Goal: Task Accomplishment & Management: Manage account settings

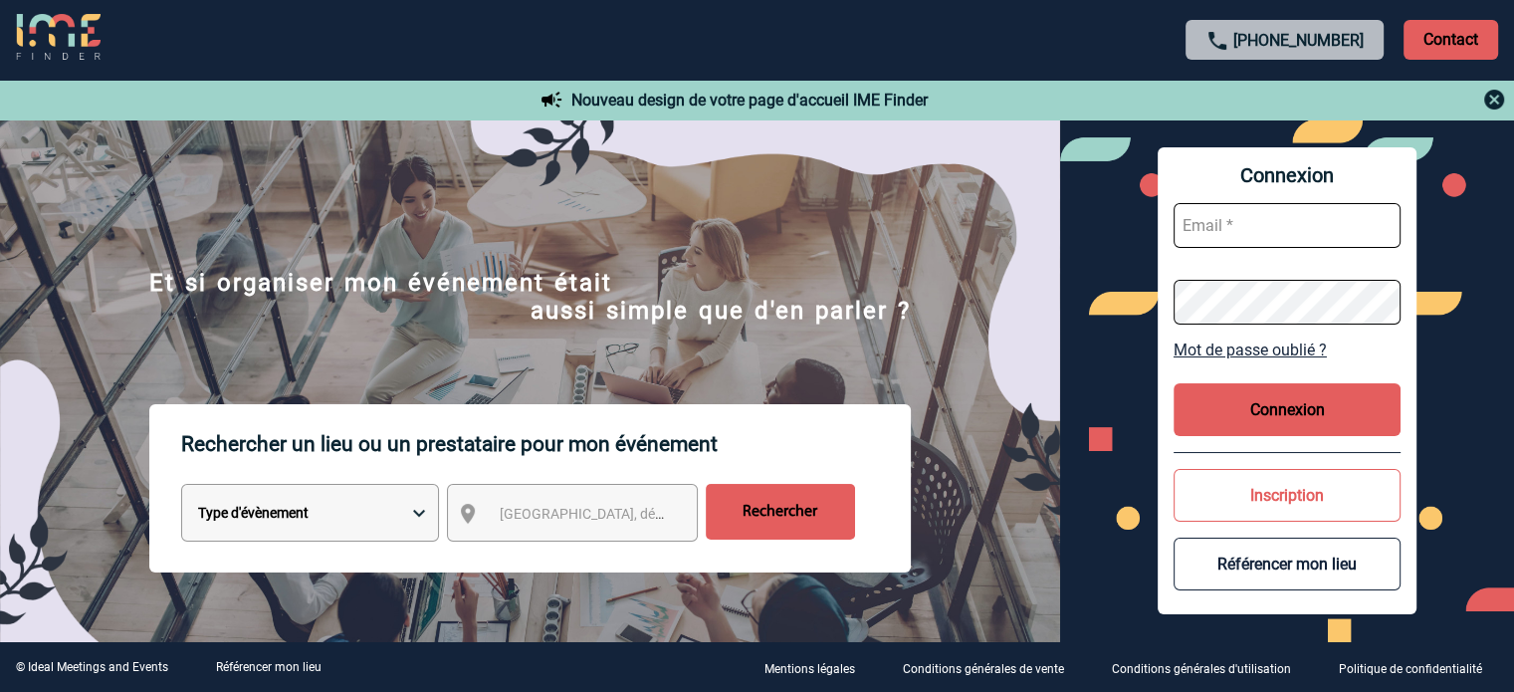
type input "ydeclercq@ime-groupe.com"
click at [1306, 393] on button "Connexion" at bounding box center [1286, 409] width 227 height 53
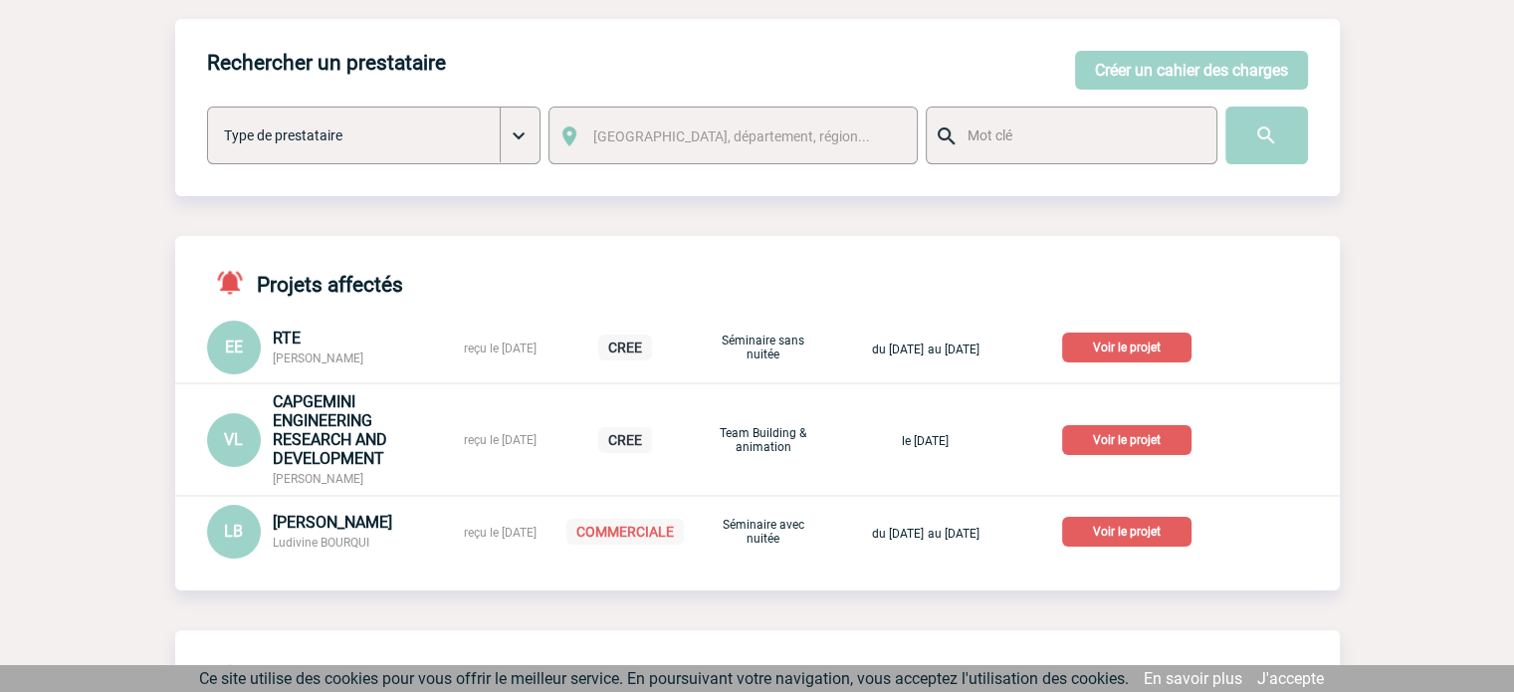
scroll to position [299, 0]
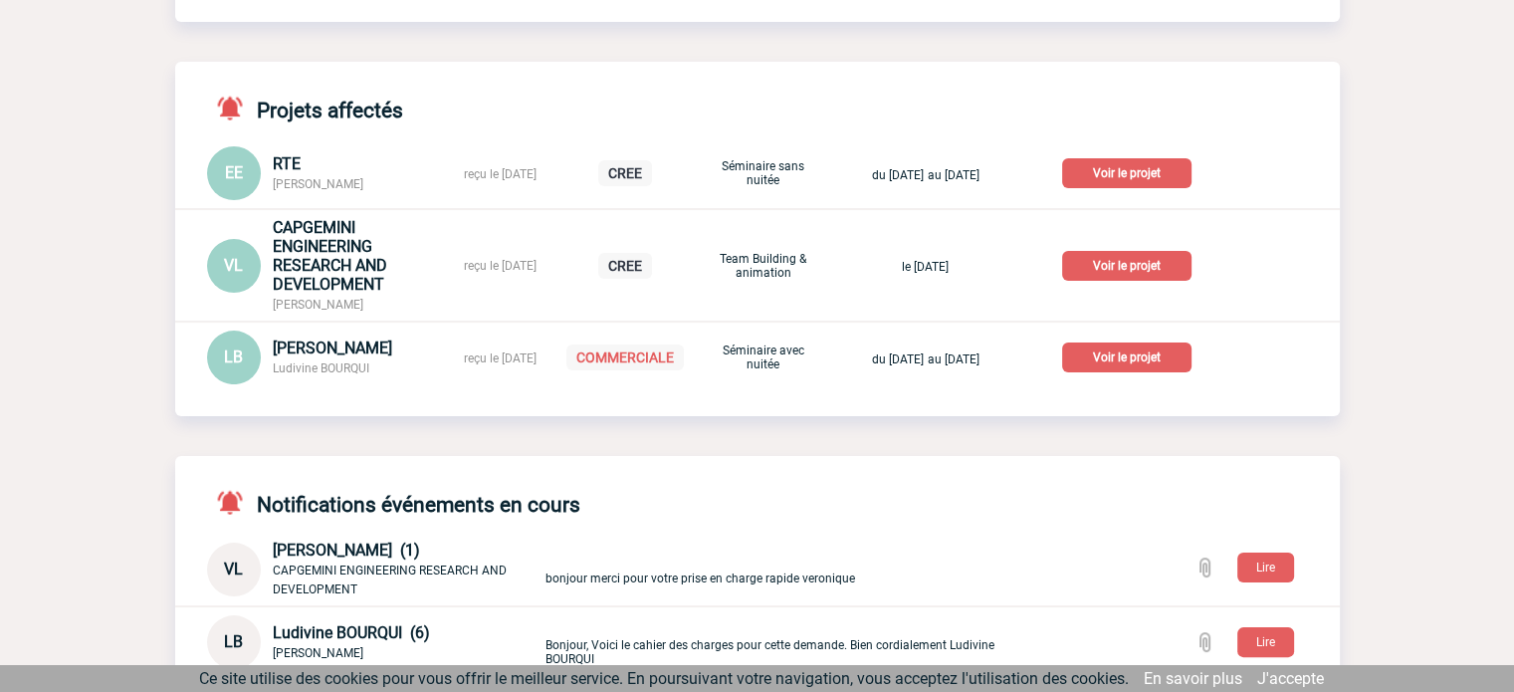
click at [1166, 355] on p "Voir le projet" at bounding box center [1126, 357] width 129 height 30
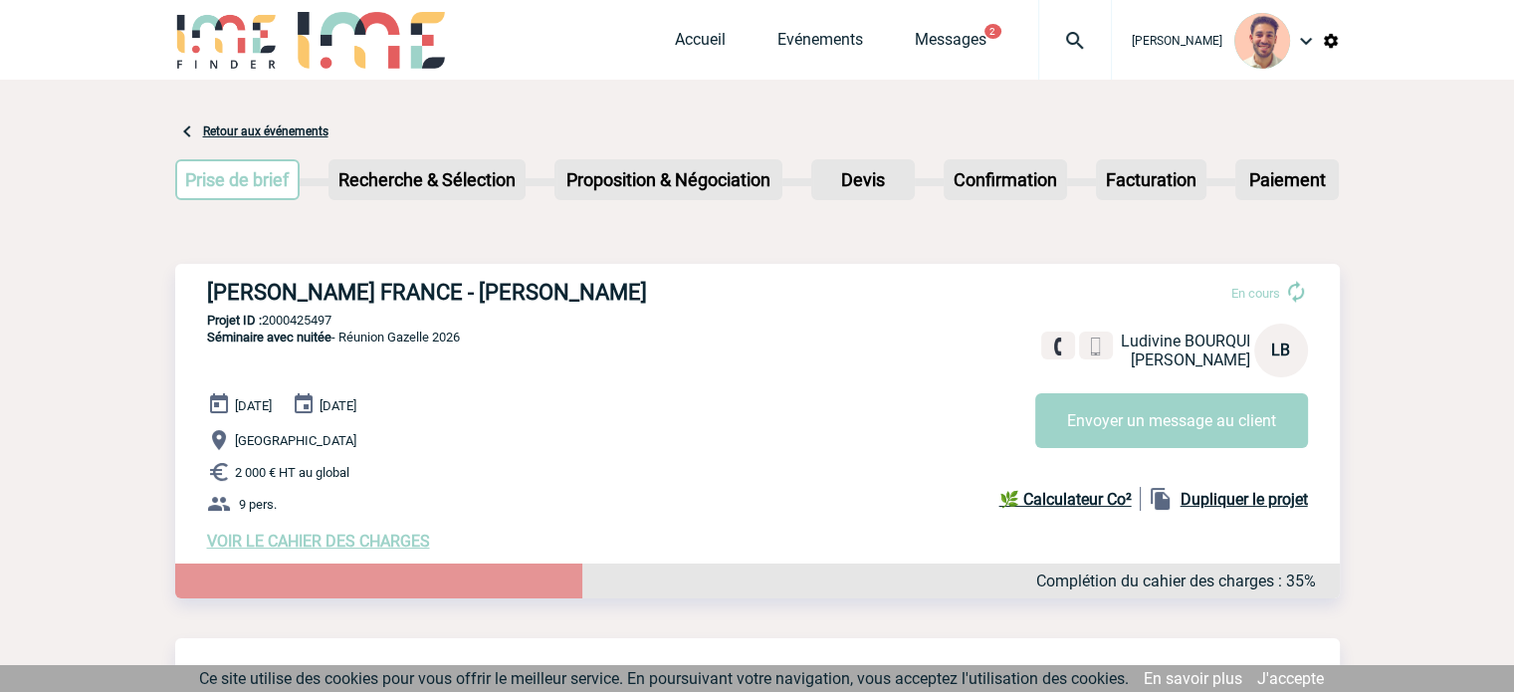
click at [417, 533] on div "28 Janvier 2026 29 Janvier 2026 Paris 2 000 € HT au global 9 pers. VOIR LE CAHI…" at bounding box center [773, 471] width 1133 height 158
click at [393, 543] on span "VOIR LE CAHIER DES CHARGES" at bounding box center [318, 540] width 223 height 19
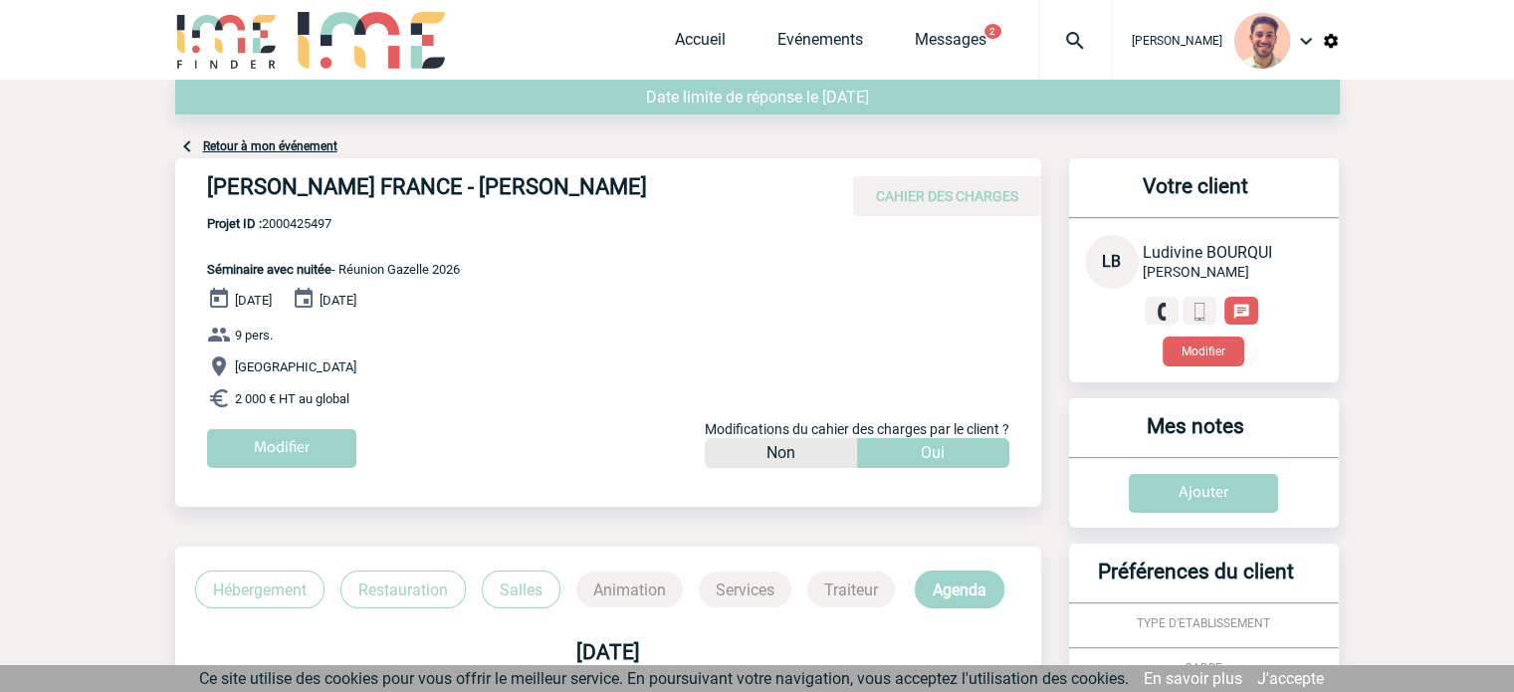
drag, startPoint x: 657, startPoint y: 180, endPoint x: 469, endPoint y: 188, distance: 188.3
click at [469, 188] on h4 "[PERSON_NAME] FRANCE - [PERSON_NAME]" at bounding box center [505, 191] width 597 height 34
copy h4 "Ludivine BOURQUI"
drag, startPoint x: 362, startPoint y: 217, endPoint x: 322, endPoint y: 226, distance: 40.8
click at [321, 226] on span "Projet ID : 2000425497" at bounding box center [333, 223] width 253 height 15
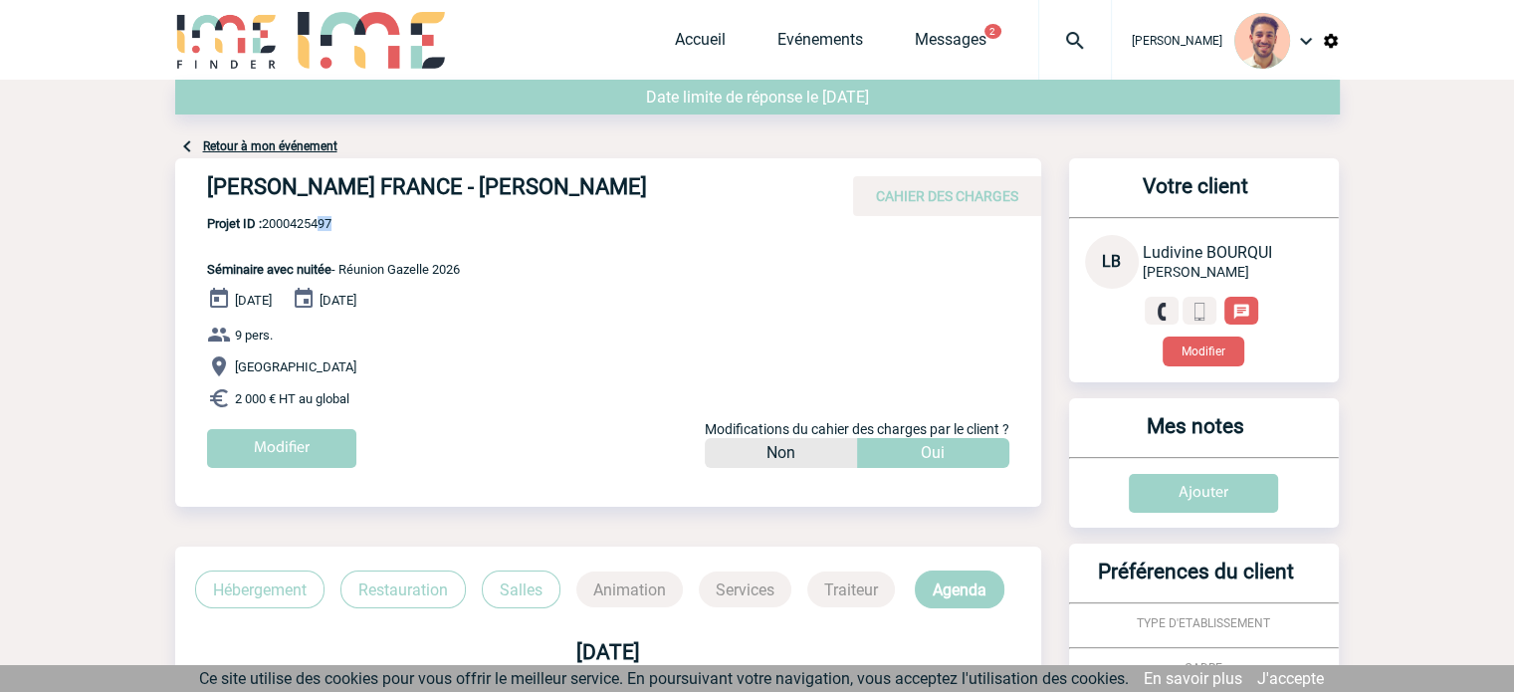
click at [323, 230] on span "Projet ID : 2000425497" at bounding box center [333, 223] width 253 height 15
drag, startPoint x: 341, startPoint y: 225, endPoint x: 268, endPoint y: 231, distance: 73.9
click at [268, 231] on span "Projet ID : 2000425497" at bounding box center [333, 223] width 253 height 15
copy span "2000425497"
click at [939, 41] on link "Messages" at bounding box center [951, 44] width 72 height 28
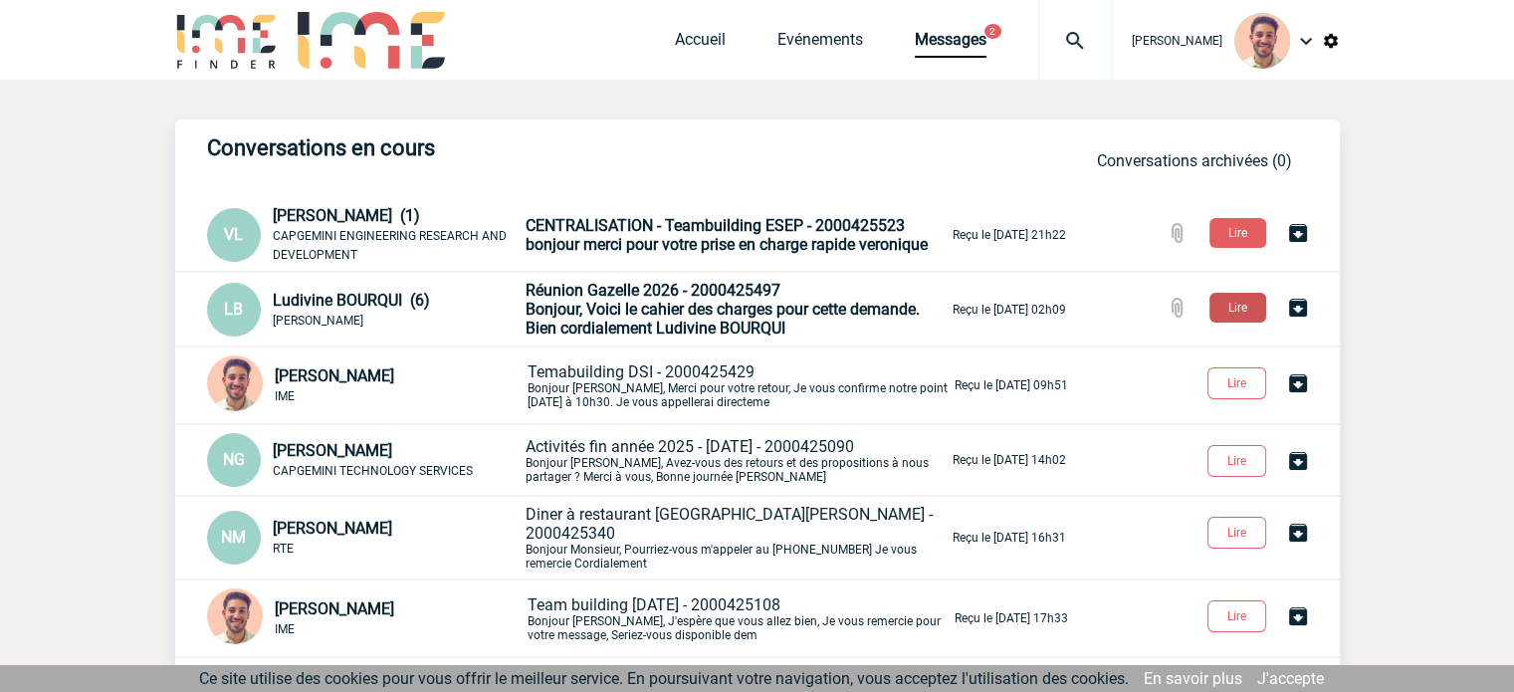
click at [1226, 302] on button "Lire" at bounding box center [1237, 308] width 57 height 30
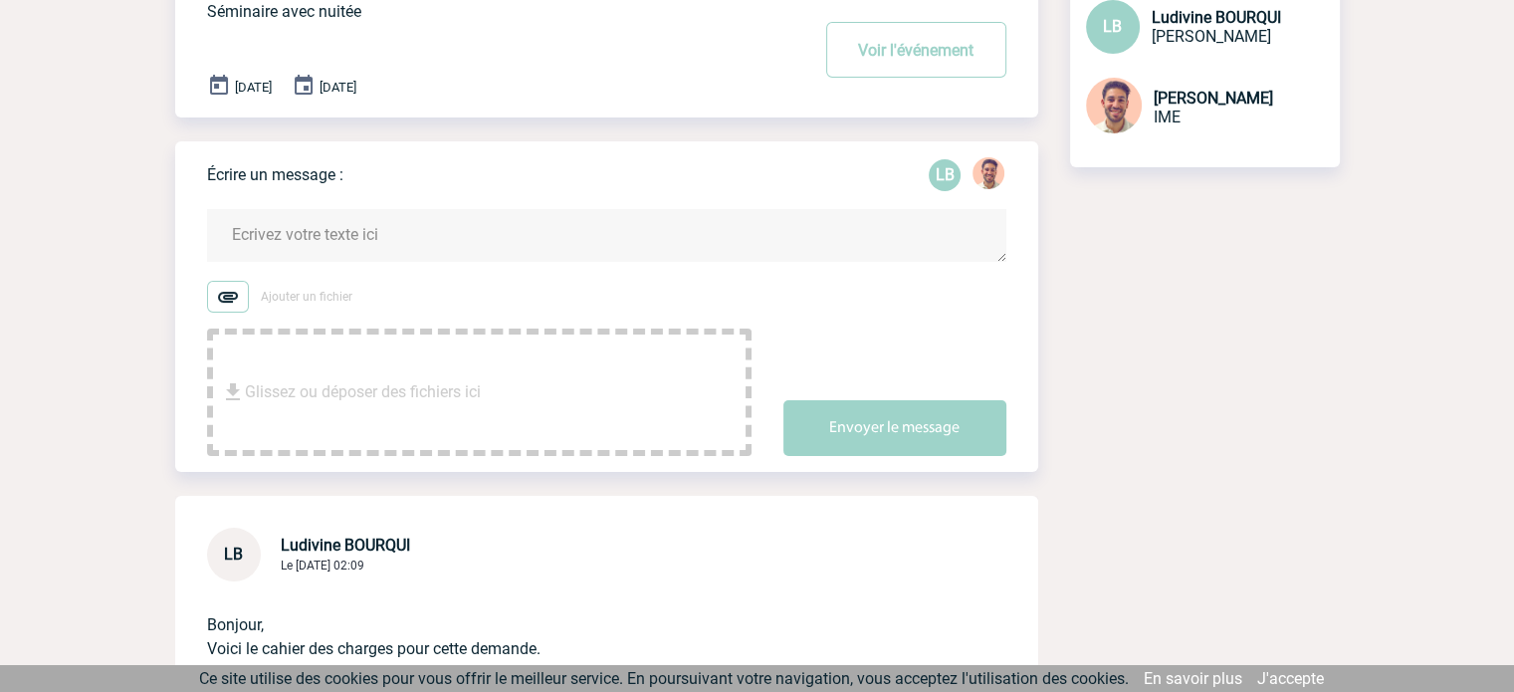
scroll to position [598, 0]
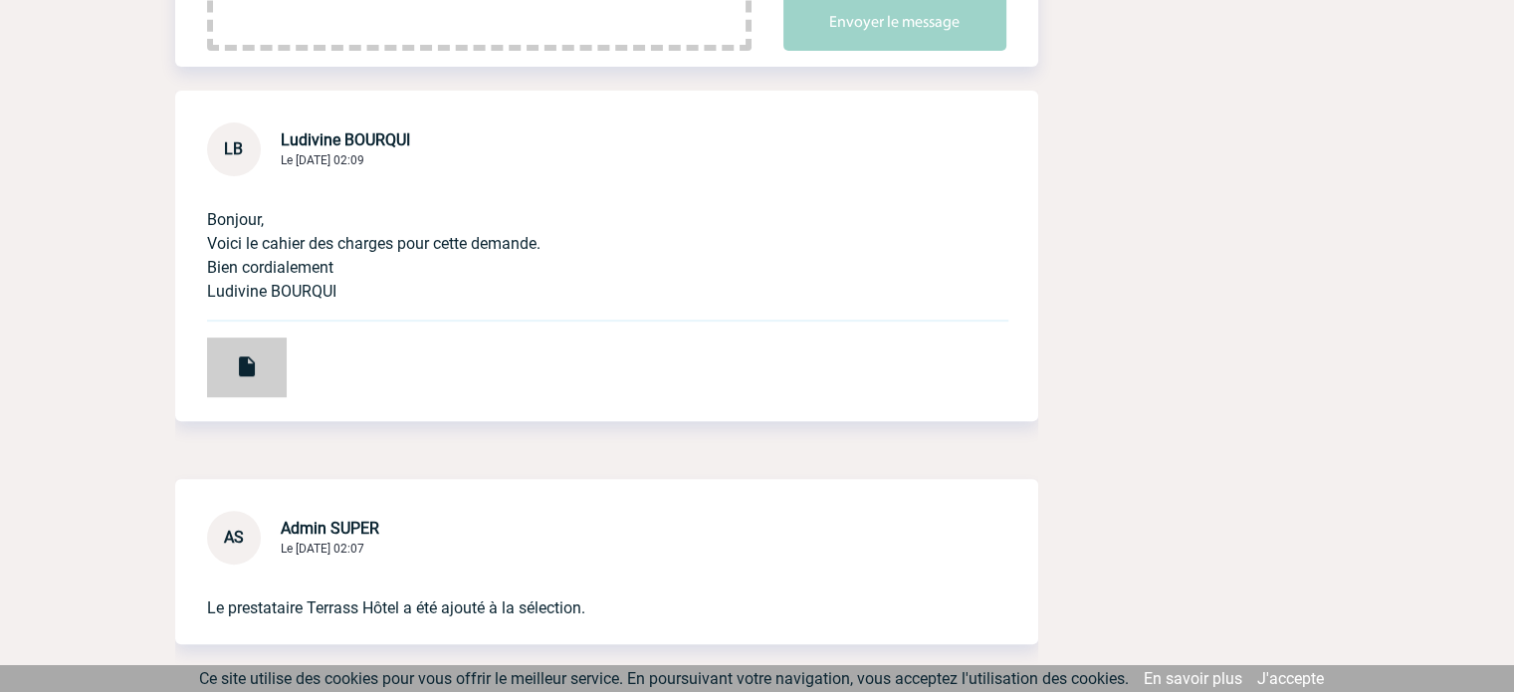
click at [239, 374] on img at bounding box center [247, 366] width 24 height 24
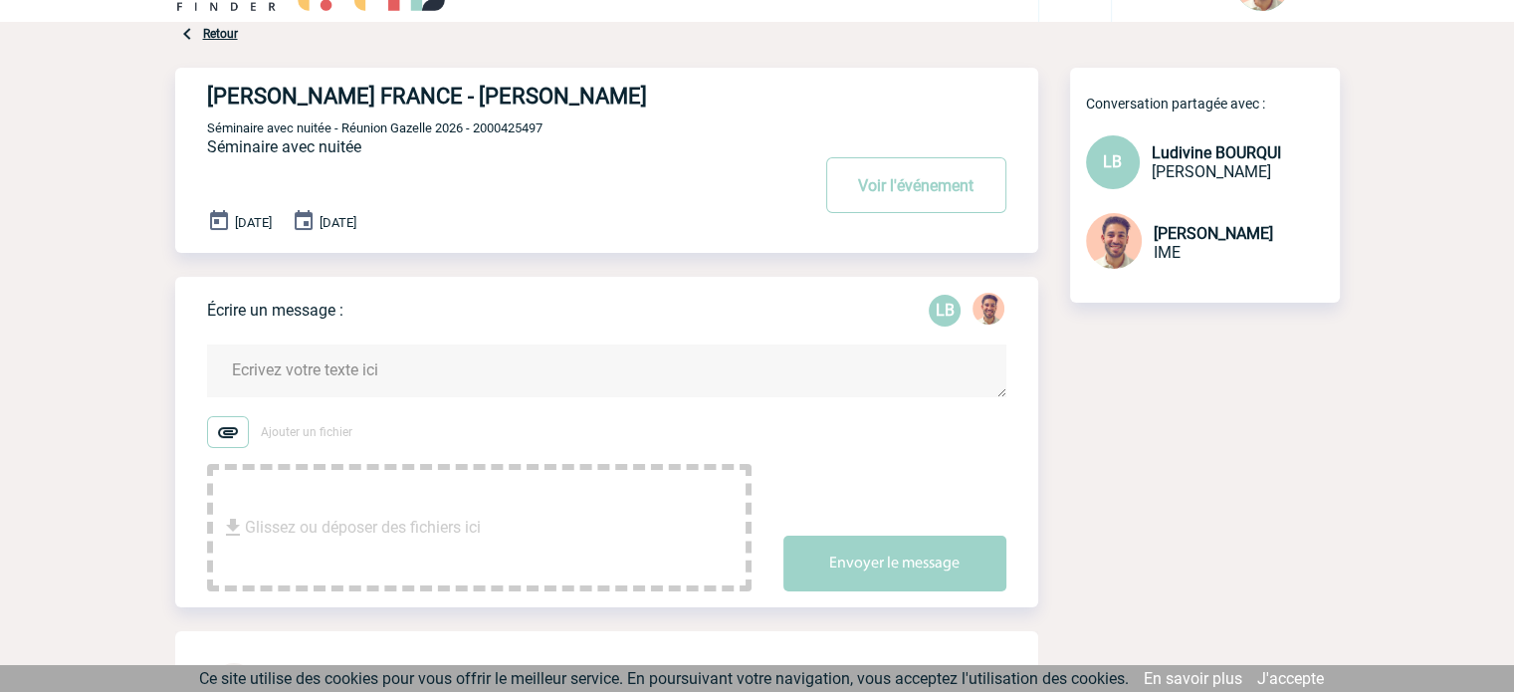
scroll to position [0, 0]
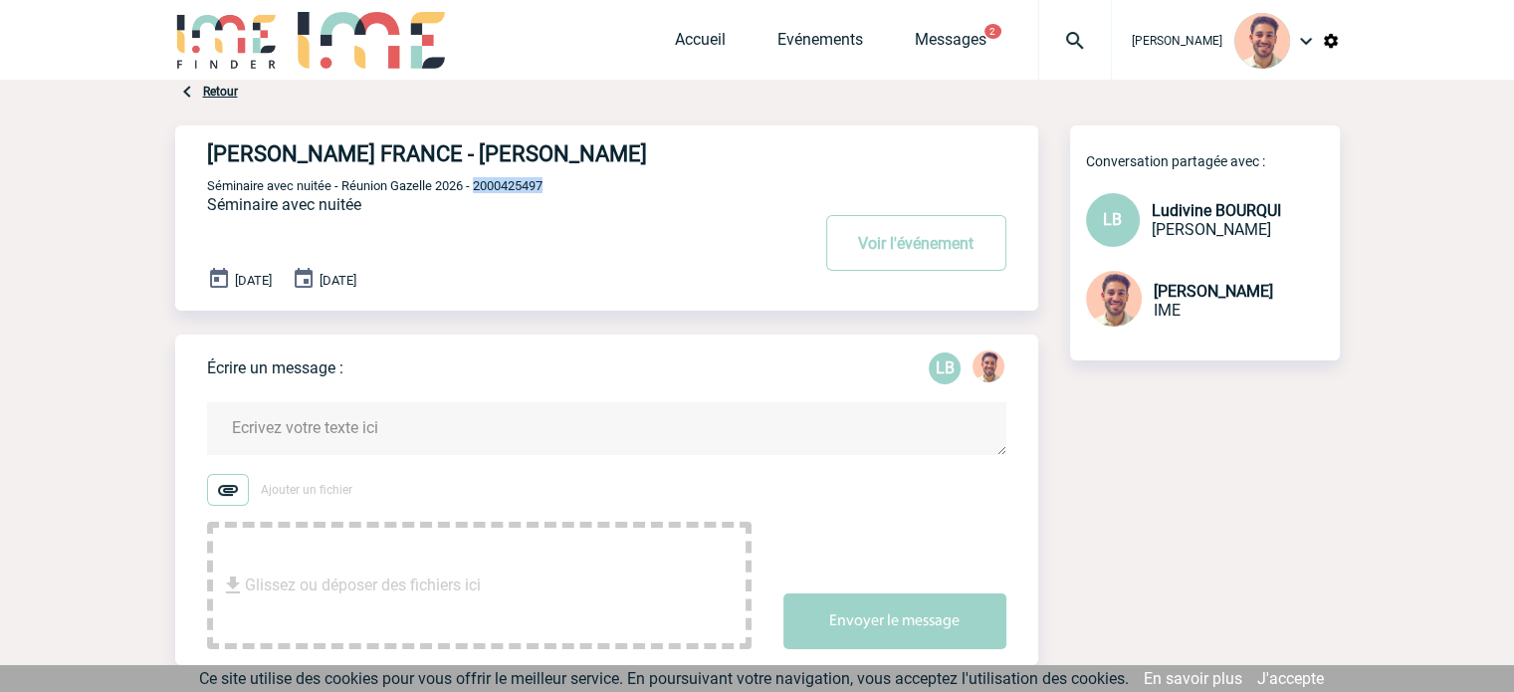
drag, startPoint x: 549, startPoint y: 194, endPoint x: 478, endPoint y: 192, distance: 71.7
click at [478, 192] on p "Séminaire avec nuitée - Réunion Gazelle 2026 - 2000425497" at bounding box center [505, 185] width 597 height 16
click at [200, 91] on div "Retour" at bounding box center [206, 92] width 63 height 24
click at [216, 90] on link "Retour" at bounding box center [220, 92] width 35 height 14
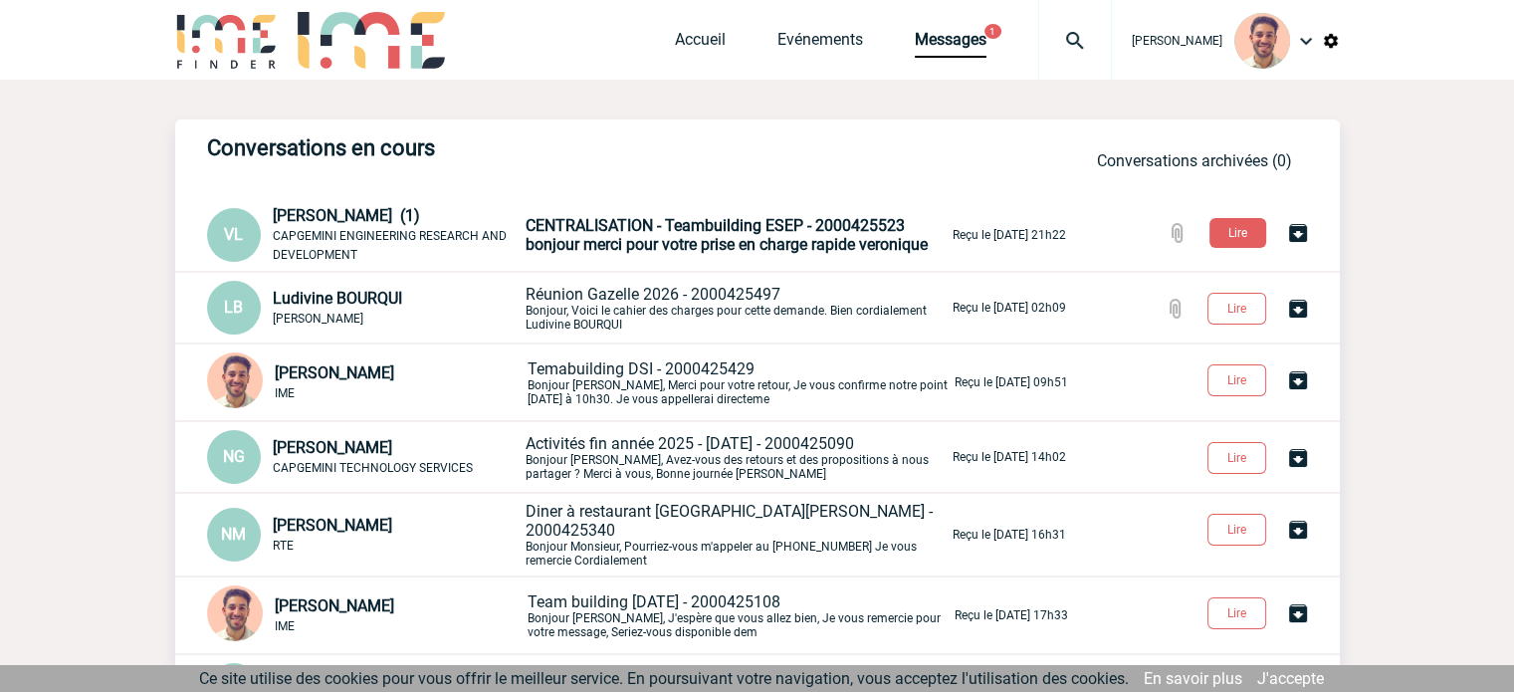
click at [230, 308] on span "LB" at bounding box center [233, 307] width 19 height 19
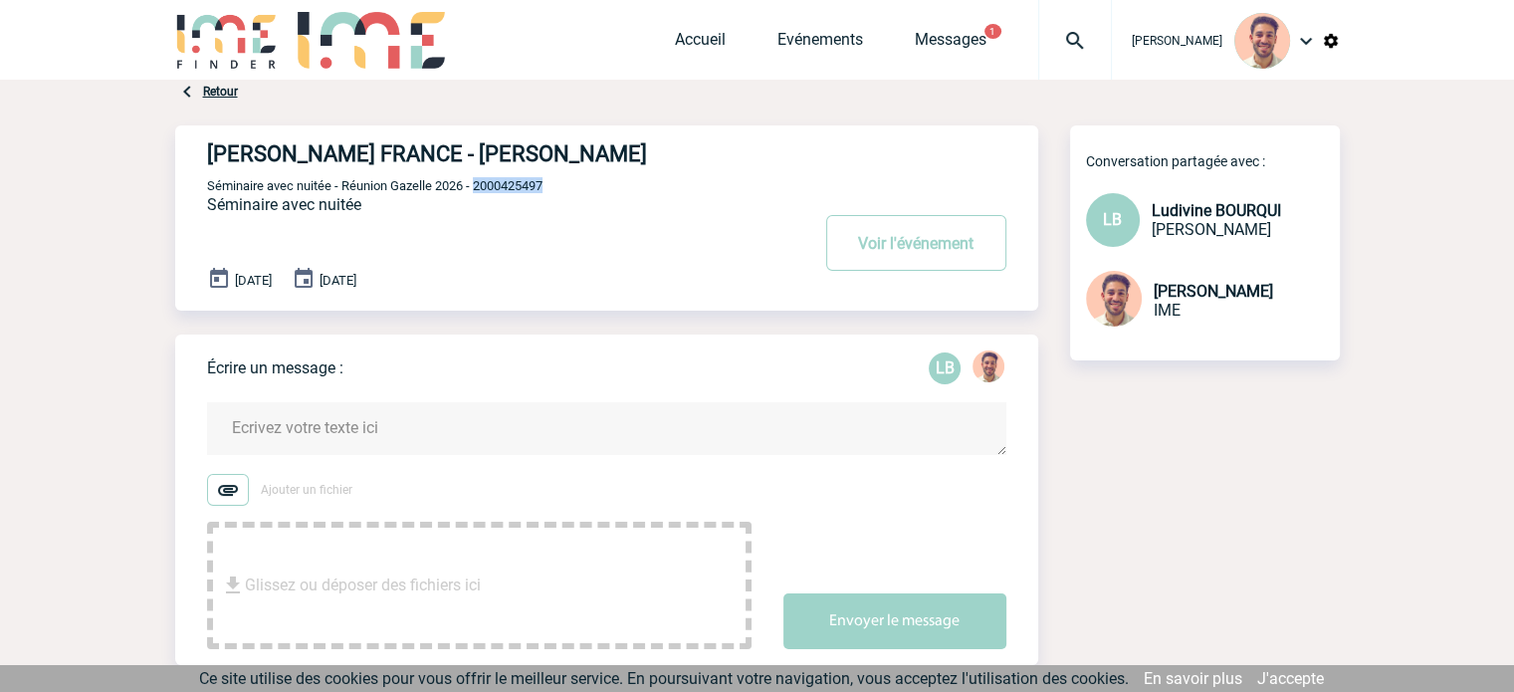
drag, startPoint x: 561, startPoint y: 191, endPoint x: 477, endPoint y: 190, distance: 84.6
click at [477, 190] on p "Séminaire avec nuitée - Réunion Gazelle 2026 - 2000425497" at bounding box center [505, 185] width 597 height 16
copy span "2000425497"
click at [821, 35] on link "Evénements" at bounding box center [820, 44] width 86 height 28
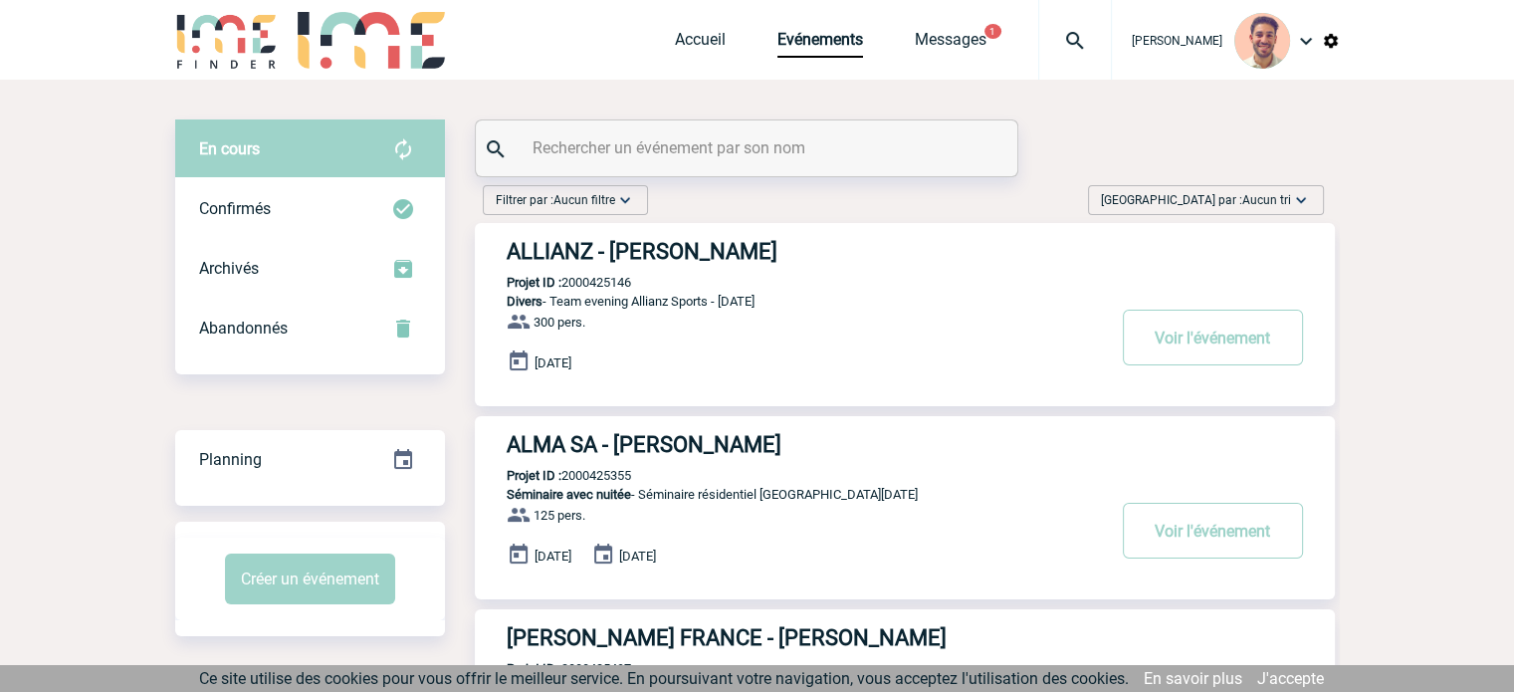
click at [619, 153] on input "text" at bounding box center [748, 147] width 443 height 29
paste input "2000425497"
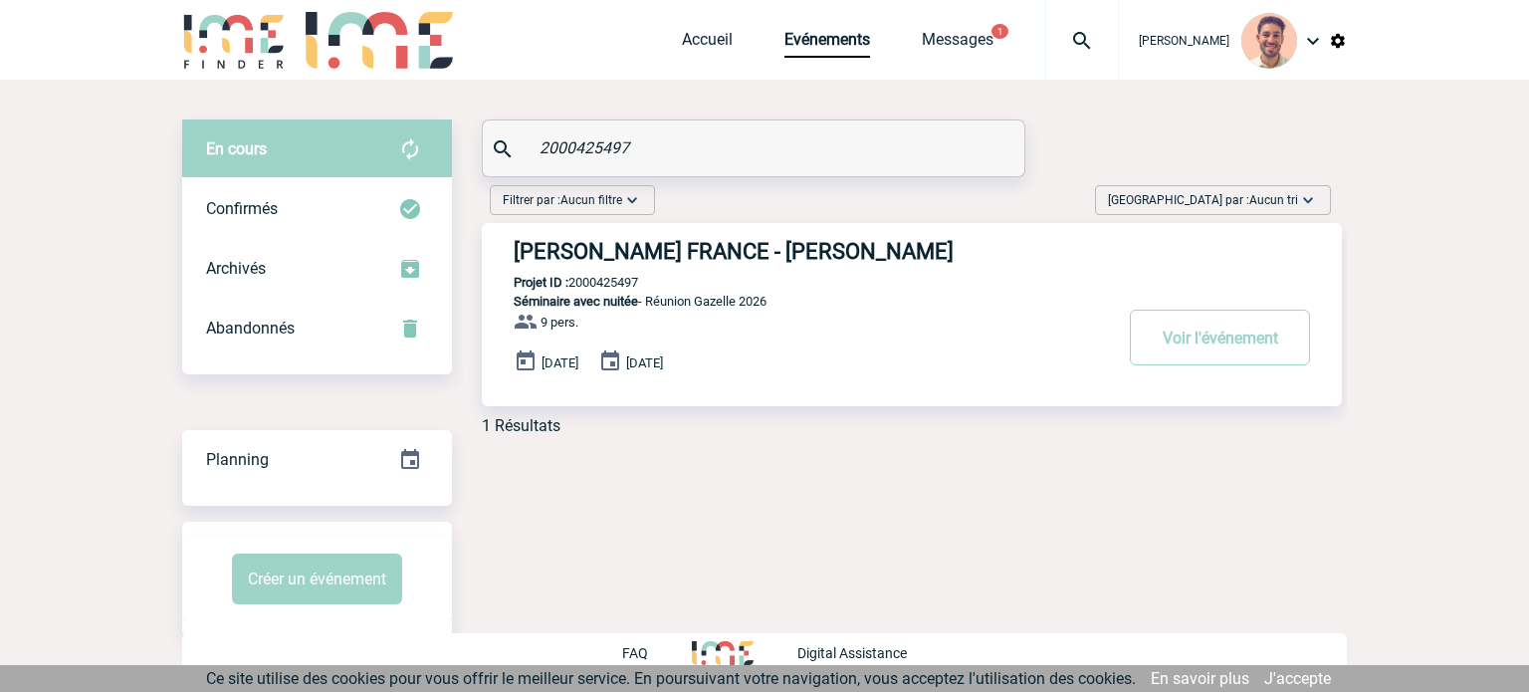
type input "2000425497"
click at [728, 257] on h3 "ROBERT BOSCH FRANCE - Ludivine BOURQUI" at bounding box center [812, 251] width 597 height 25
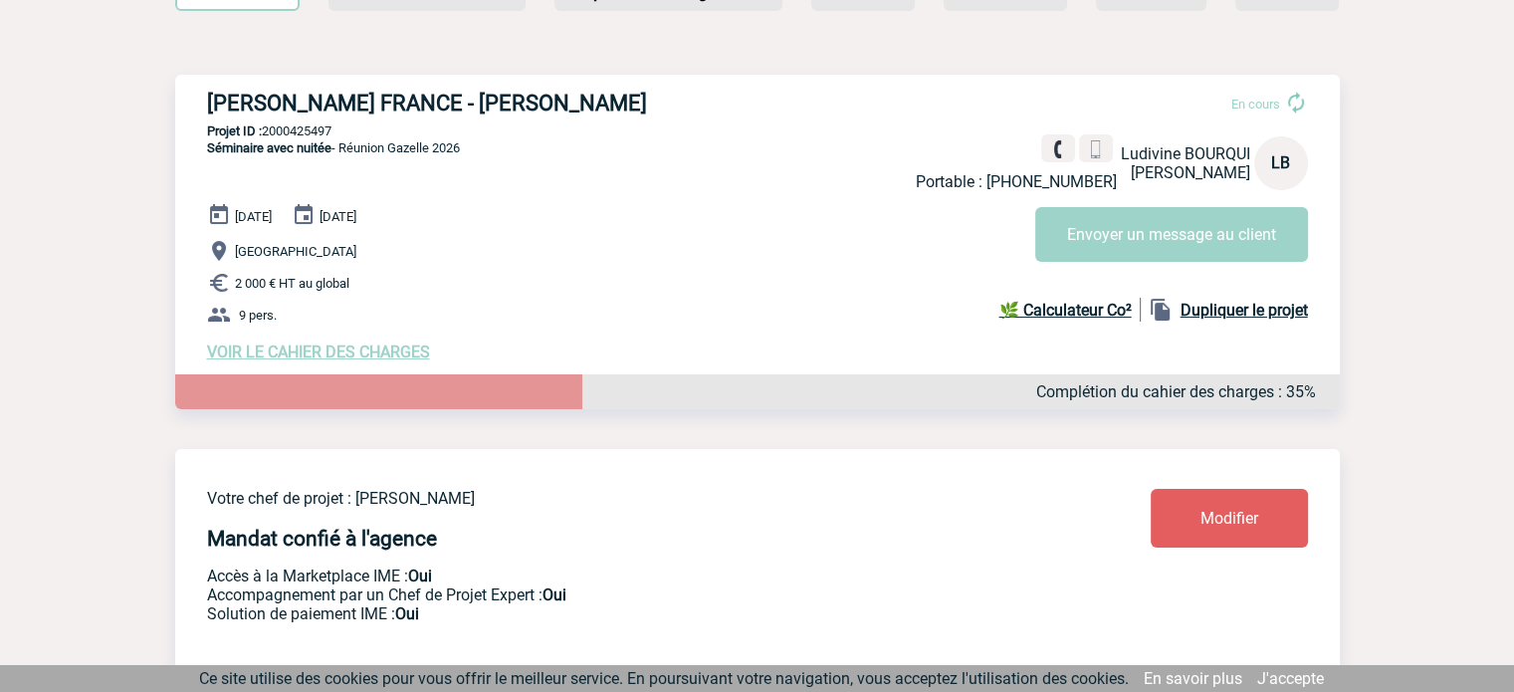
scroll to position [199, 0]
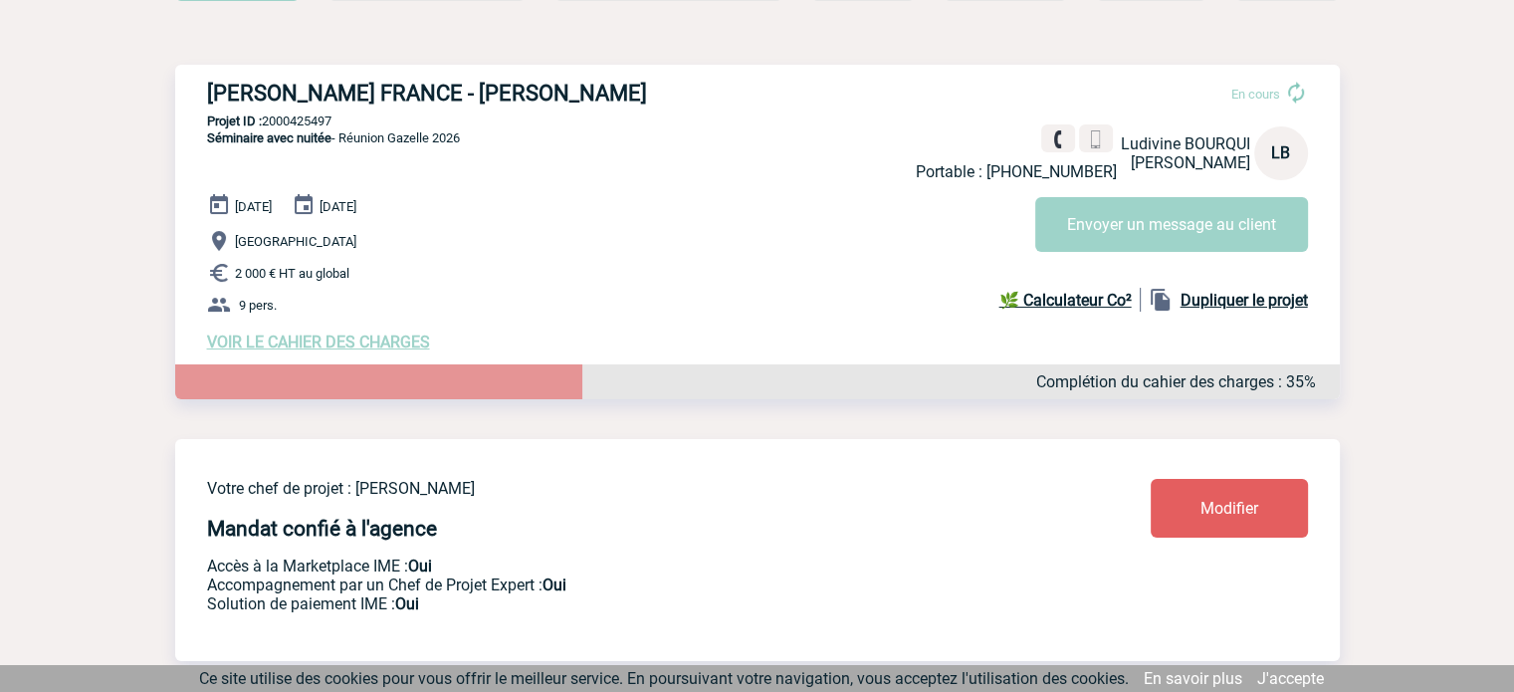
click at [374, 344] on span "VOIR LE CAHIER DES CHARGES" at bounding box center [318, 341] width 223 height 19
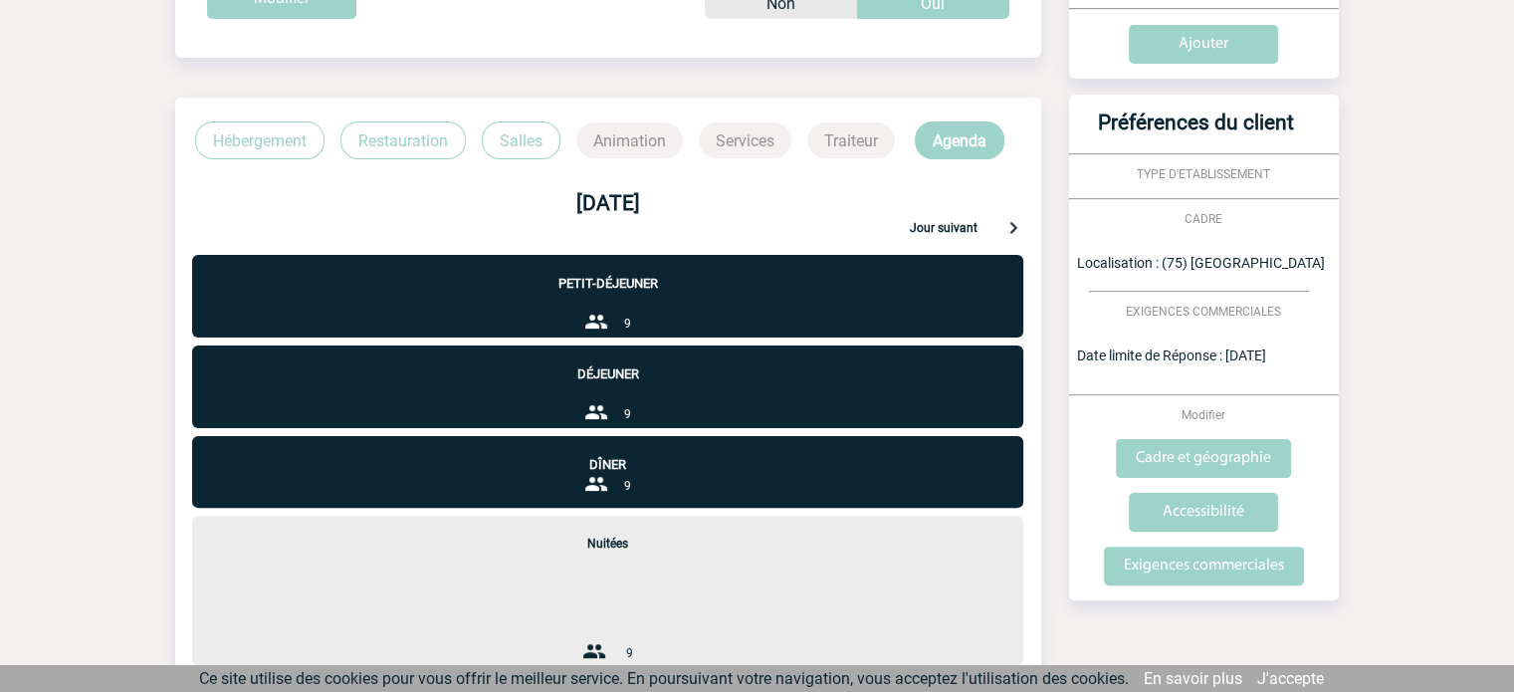
scroll to position [200, 0]
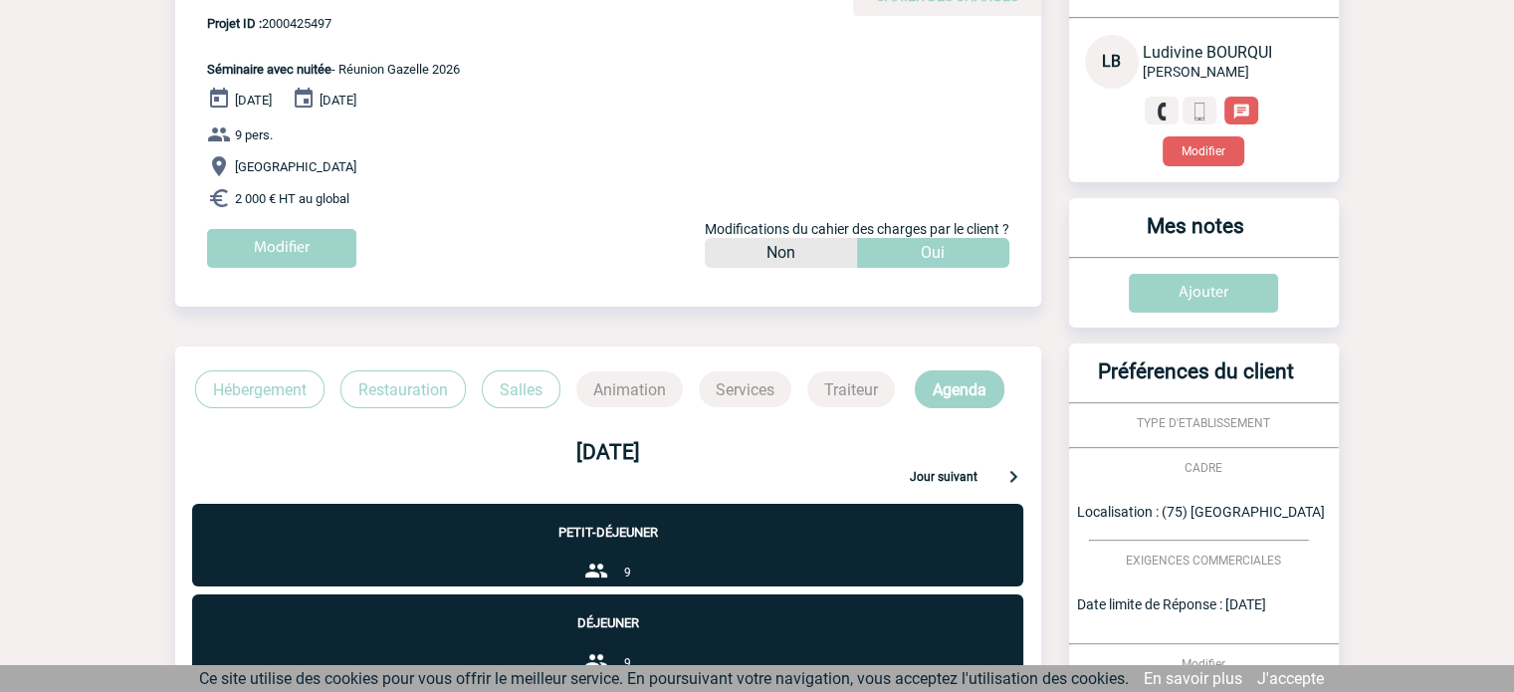
click at [278, 378] on p "Hébergement" at bounding box center [259, 389] width 129 height 38
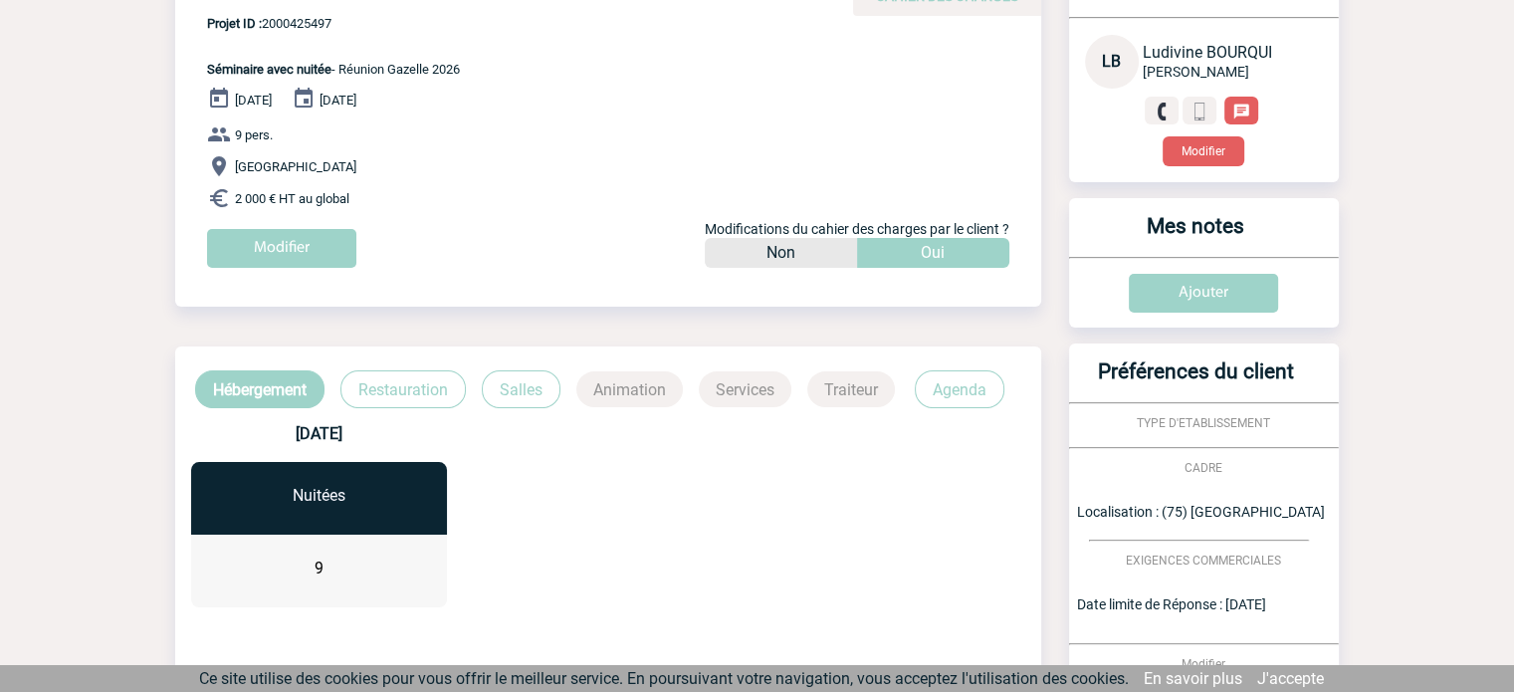
click at [388, 384] on p "Restauration" at bounding box center [402, 389] width 125 height 38
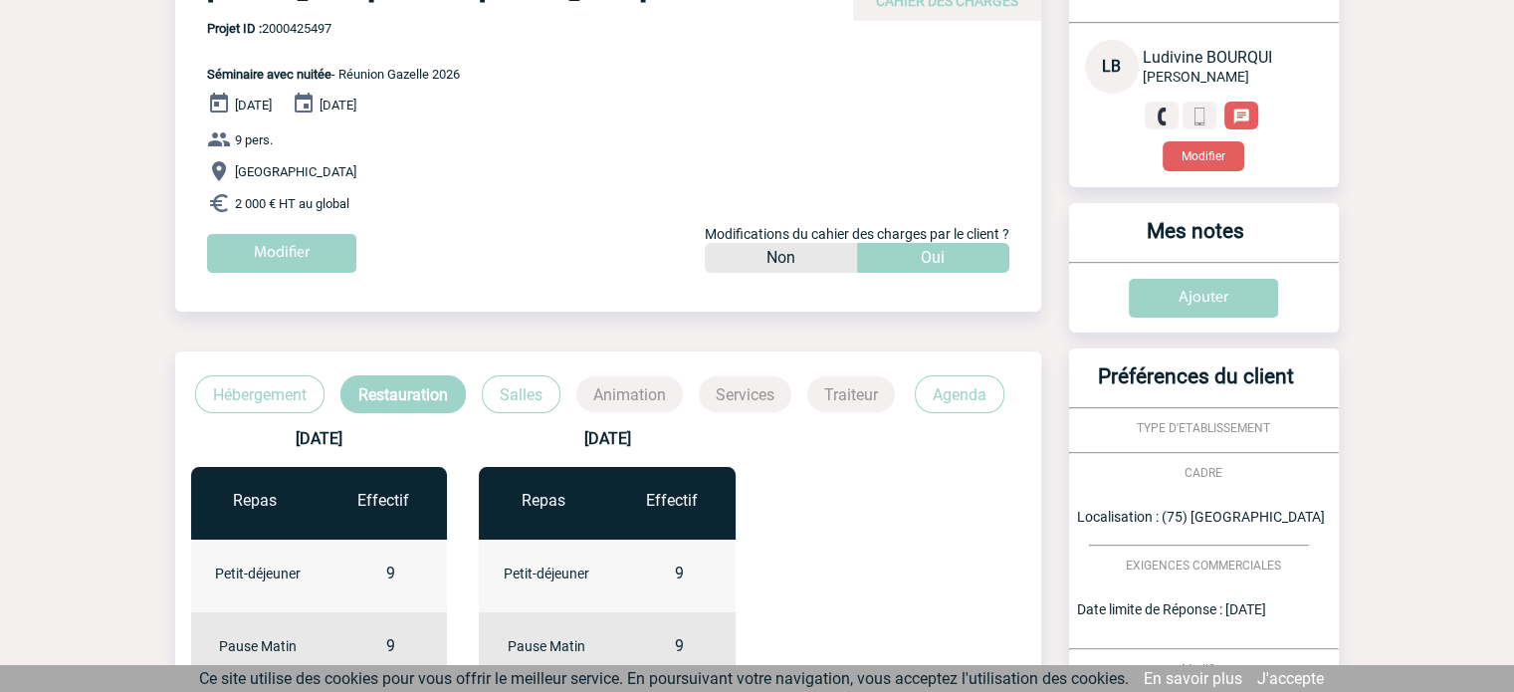
scroll to position [0, 0]
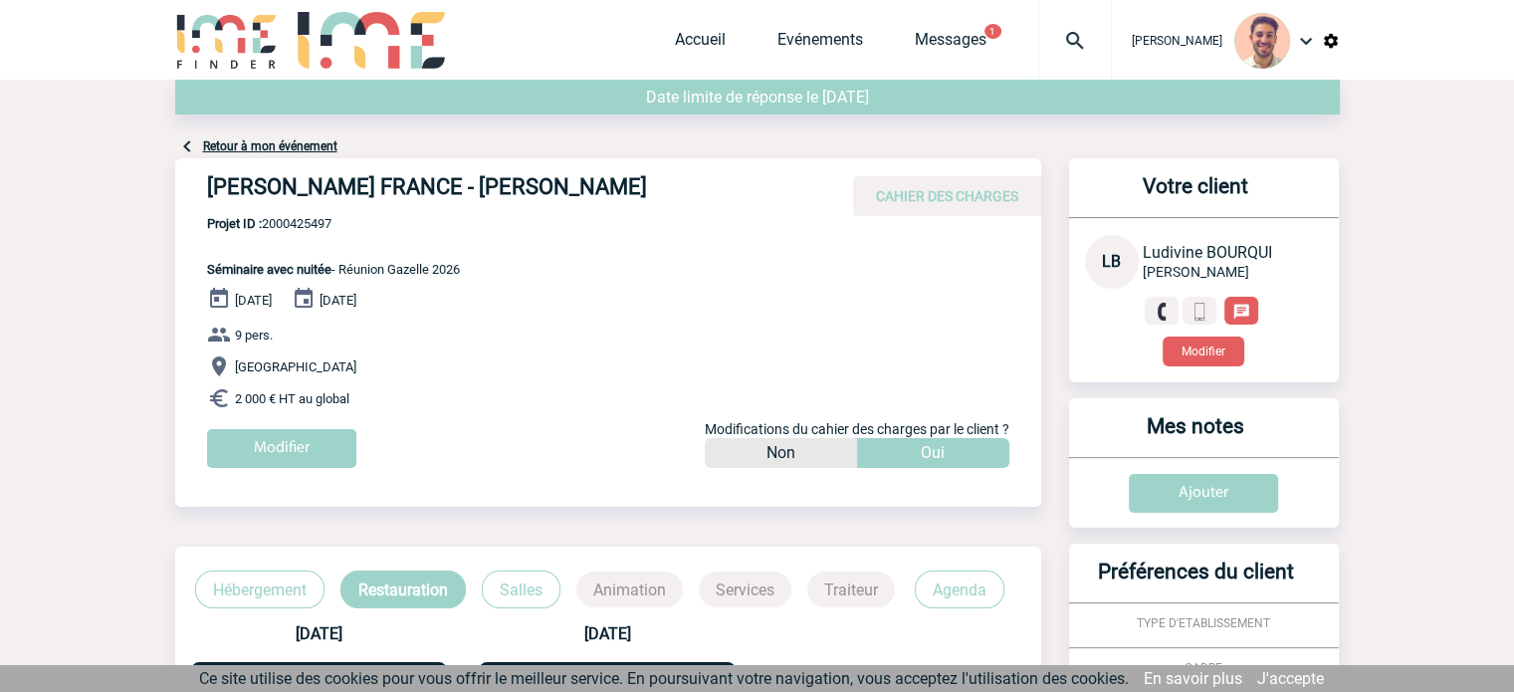
click at [278, 153] on link "Retour à mon événement" at bounding box center [270, 146] width 134 height 14
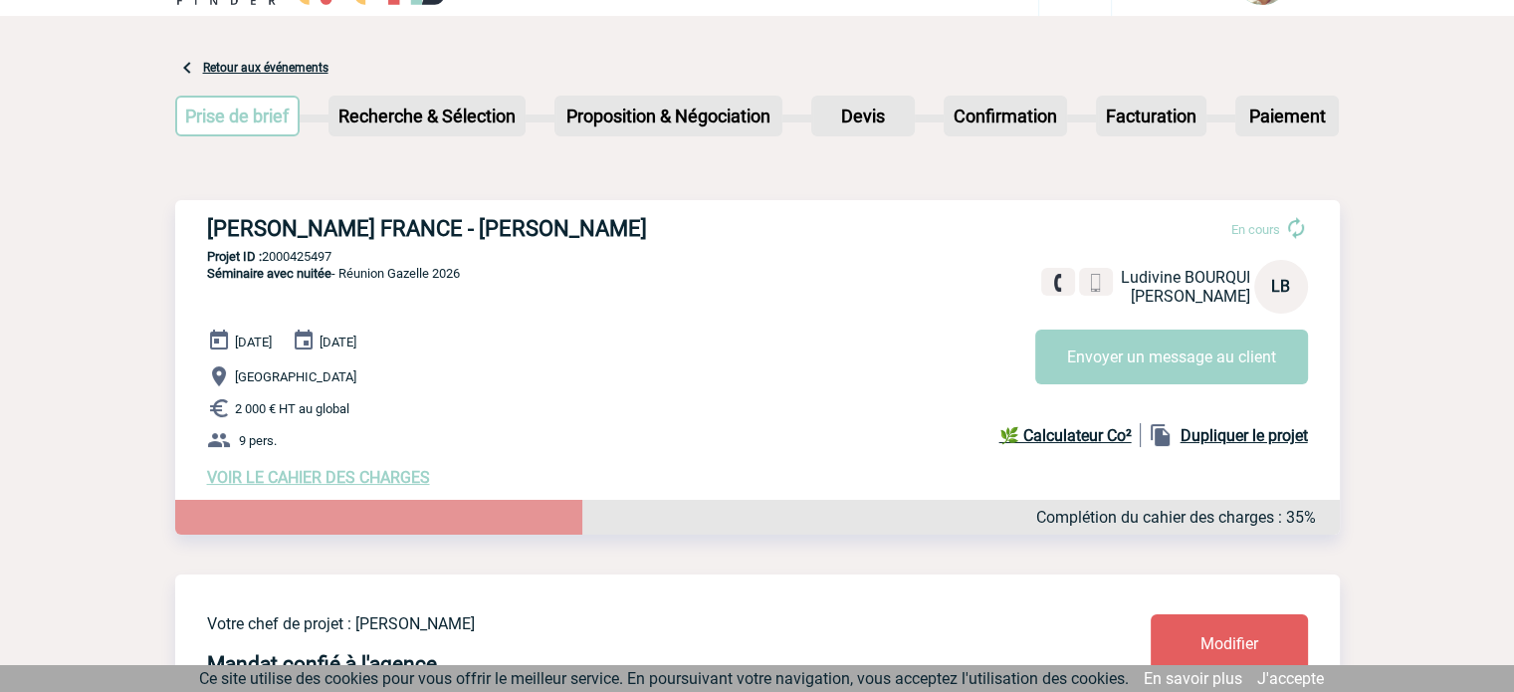
scroll to position [100, 0]
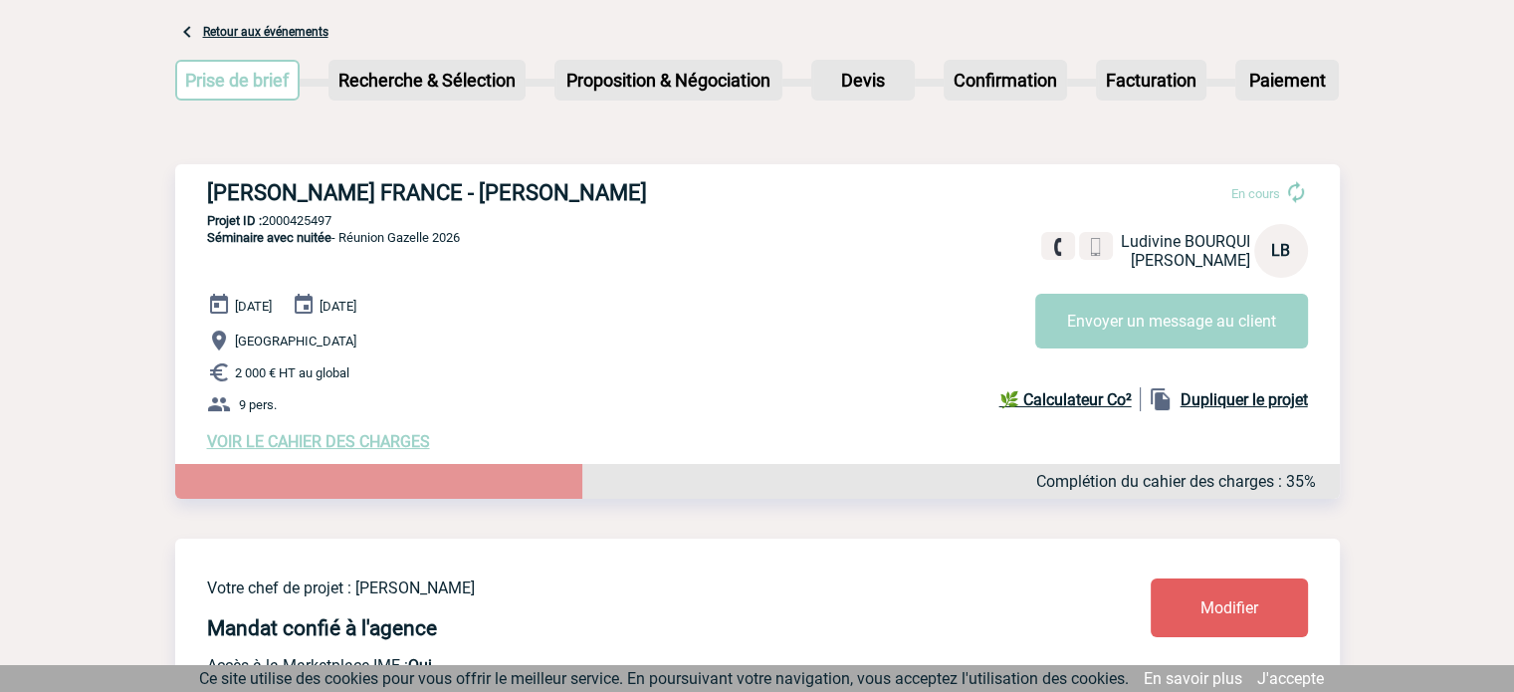
drag, startPoint x: 657, startPoint y: 191, endPoint x: 916, endPoint y: 426, distance: 349.5
click at [504, 207] on div "[PERSON_NAME] FRANCE - [PERSON_NAME] En cours [PERSON_NAME] [PERSON_NAME] LB En…" at bounding box center [757, 315] width 1164 height 303
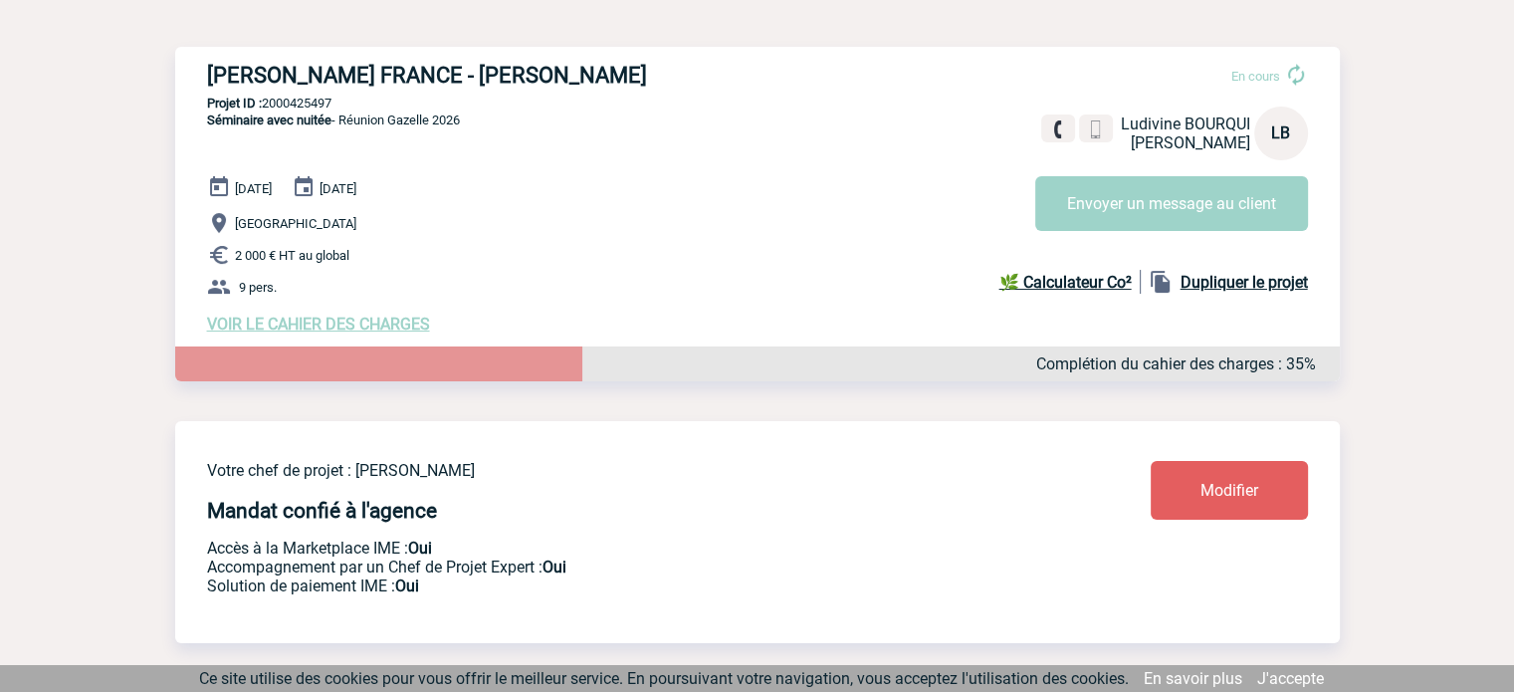
scroll to position [199, 0]
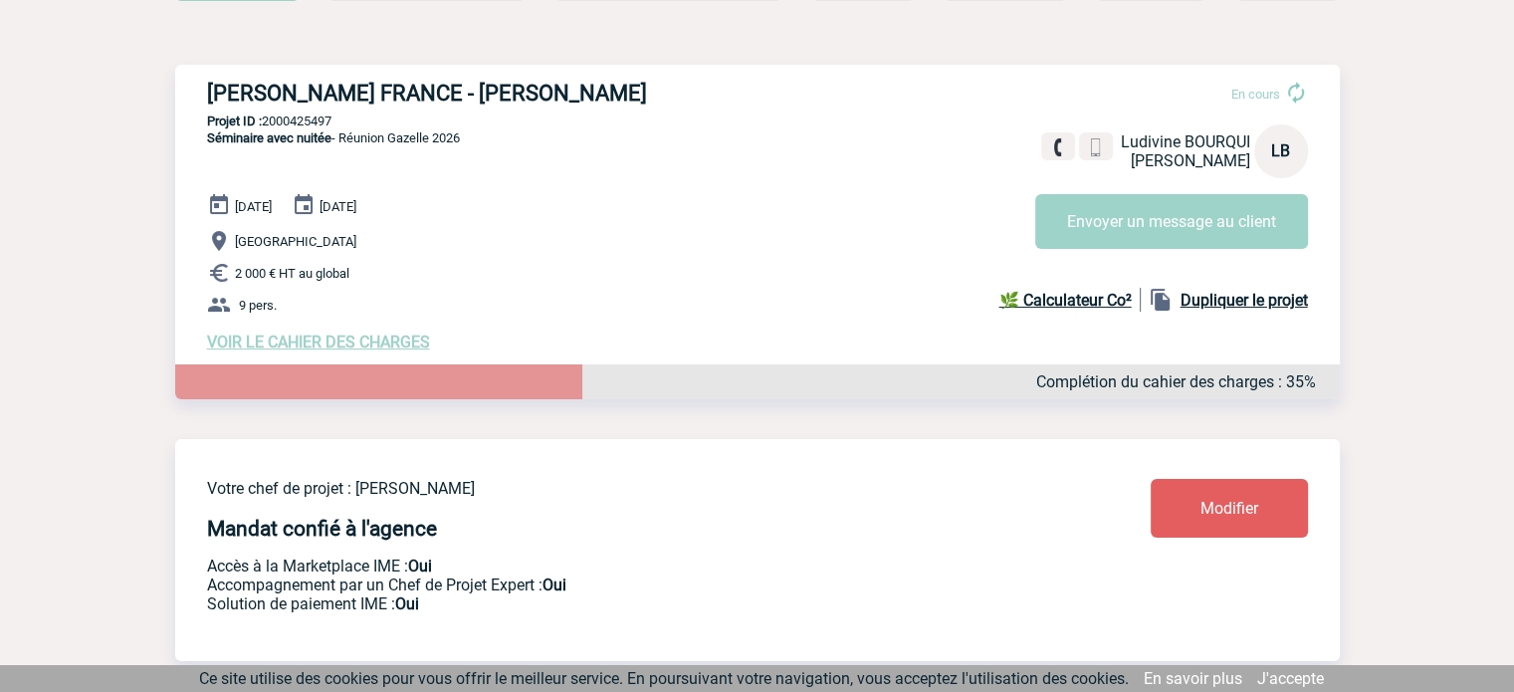
click at [767, 262] on div "[DATE] [DATE] [GEOGRAPHIC_DATA] 2 000 € HT au global 9 pers. VOIR LE CAHIER DES…" at bounding box center [773, 272] width 1133 height 158
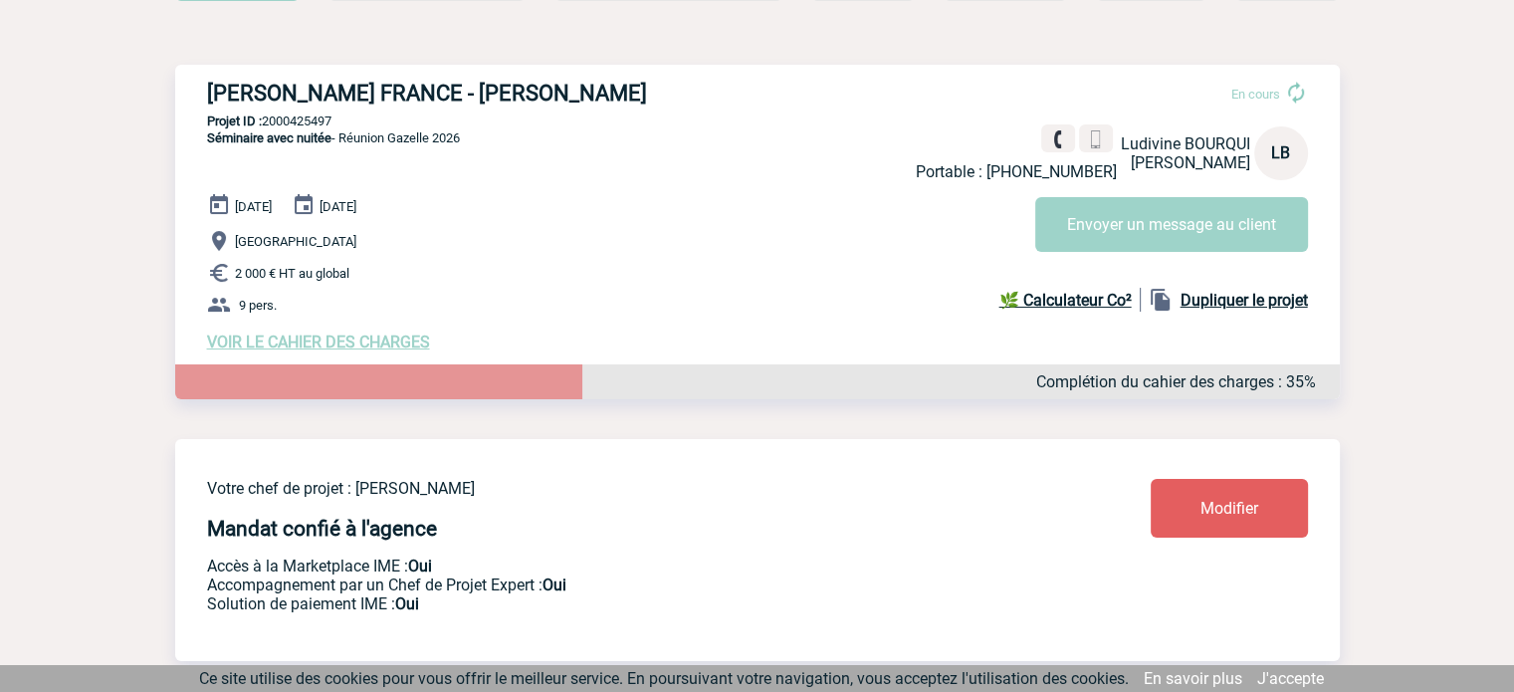
drag, startPoint x: 617, startPoint y: 95, endPoint x: 510, endPoint y: 88, distance: 107.7
click at [465, 92] on h3 "ROBERT BOSCH FRANCE - Ludivine BOURQUI" at bounding box center [505, 93] width 597 height 25
drag, startPoint x: 632, startPoint y: 82, endPoint x: 663, endPoint y: 95, distance: 33.5
click at [633, 84] on h3 "ROBERT BOSCH FRANCE - Ludivine BOURQUI" at bounding box center [505, 93] width 597 height 25
click at [648, 91] on h3 "ROBERT BOSCH FRANCE - Ludivine BOURQUI" at bounding box center [505, 93] width 597 height 25
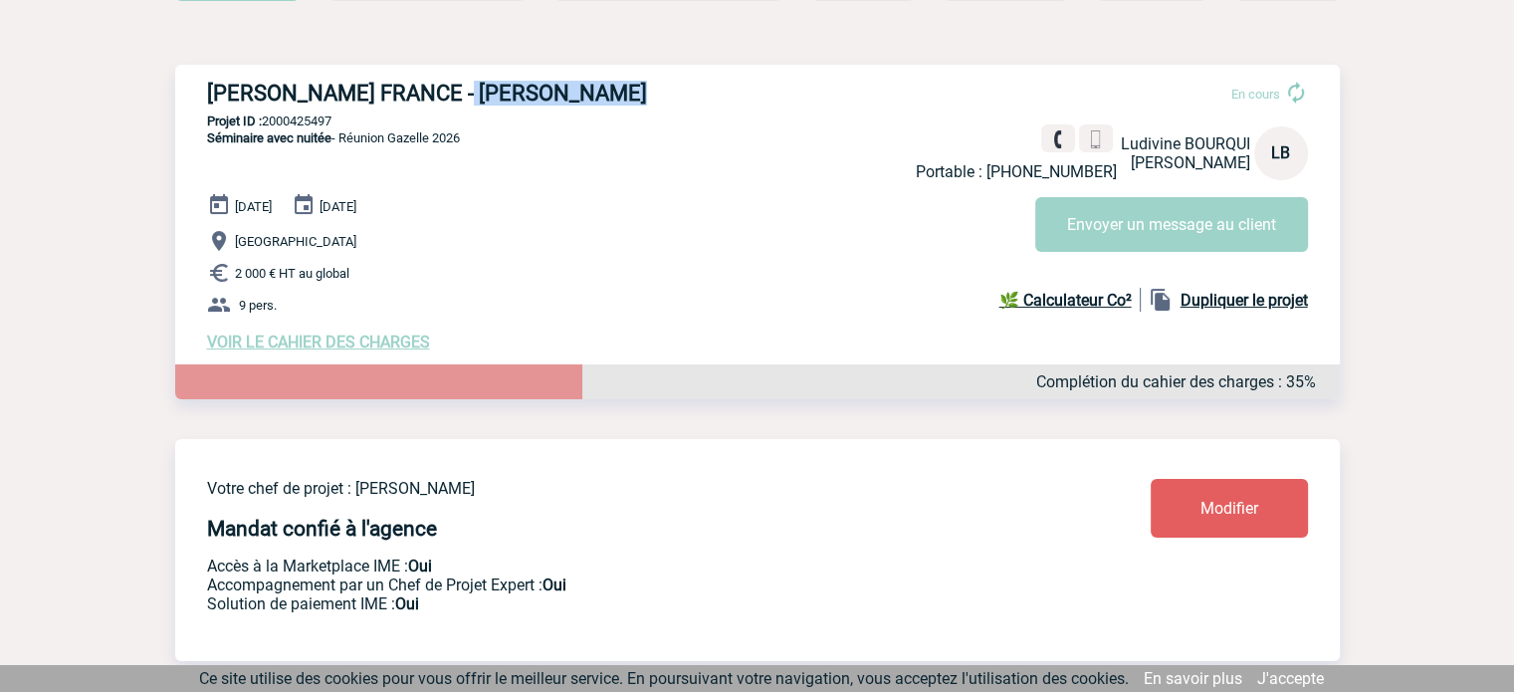
drag, startPoint x: 648, startPoint y: 91, endPoint x: 502, endPoint y: 83, distance: 146.5
click at [502, 83] on h3 "ROBERT BOSCH FRANCE - Ludivine BOURQUI" at bounding box center [505, 93] width 597 height 25
drag, startPoint x: 366, startPoint y: 118, endPoint x: 267, endPoint y: 125, distance: 99.8
click at [267, 125] on p "Projet ID : 2000425497" at bounding box center [757, 120] width 1164 height 15
copy p "2000425497"
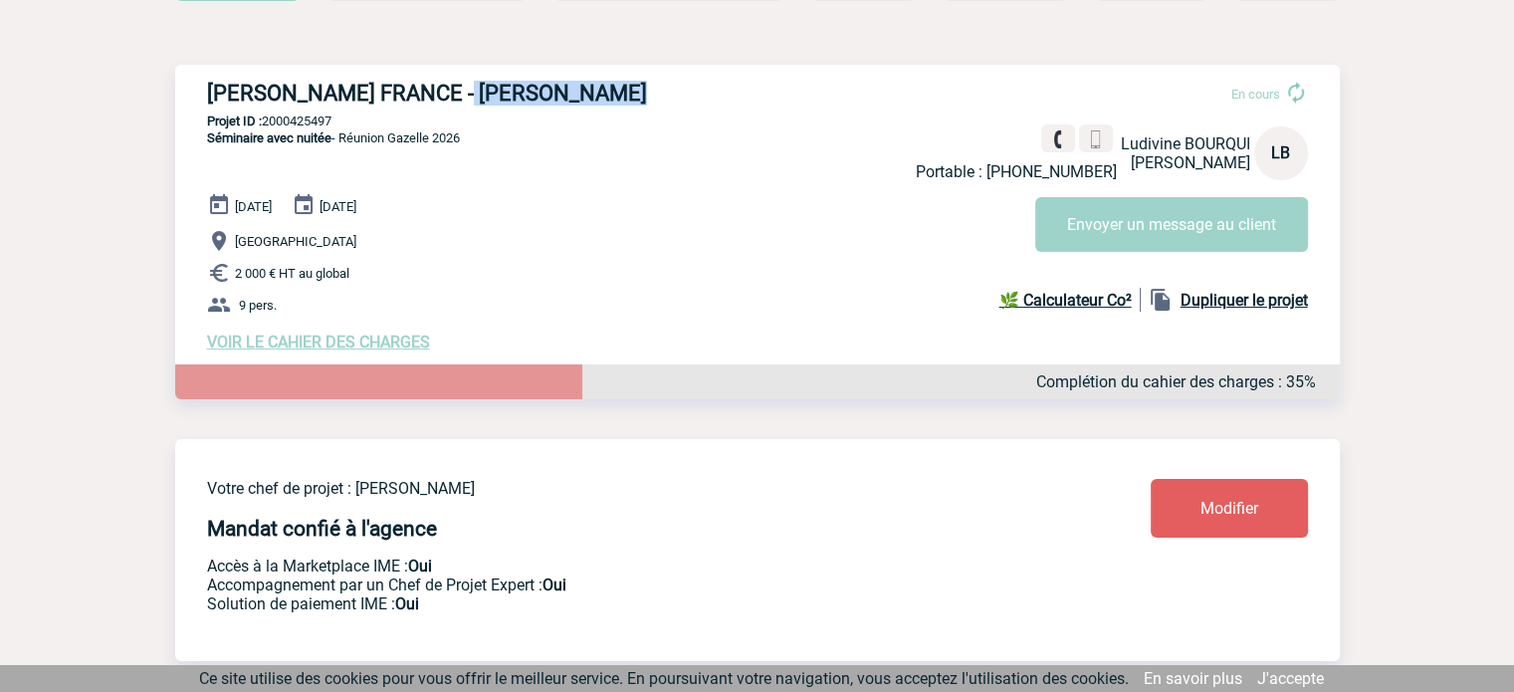
drag, startPoint x: 641, startPoint y: 103, endPoint x: 211, endPoint y: 99, distance: 430.0
click at [211, 99] on h3 "ROBERT BOSCH FRANCE - Ludivine BOURQUI" at bounding box center [505, 93] width 597 height 25
copy h3 "ROBERT BOSCH FRANCE - Ludivine BOURQUI"
click at [342, 114] on p "Projet ID : 2000425497" at bounding box center [757, 120] width 1164 height 15
drag, startPoint x: 348, startPoint y: 119, endPoint x: 264, endPoint y: 122, distance: 84.7
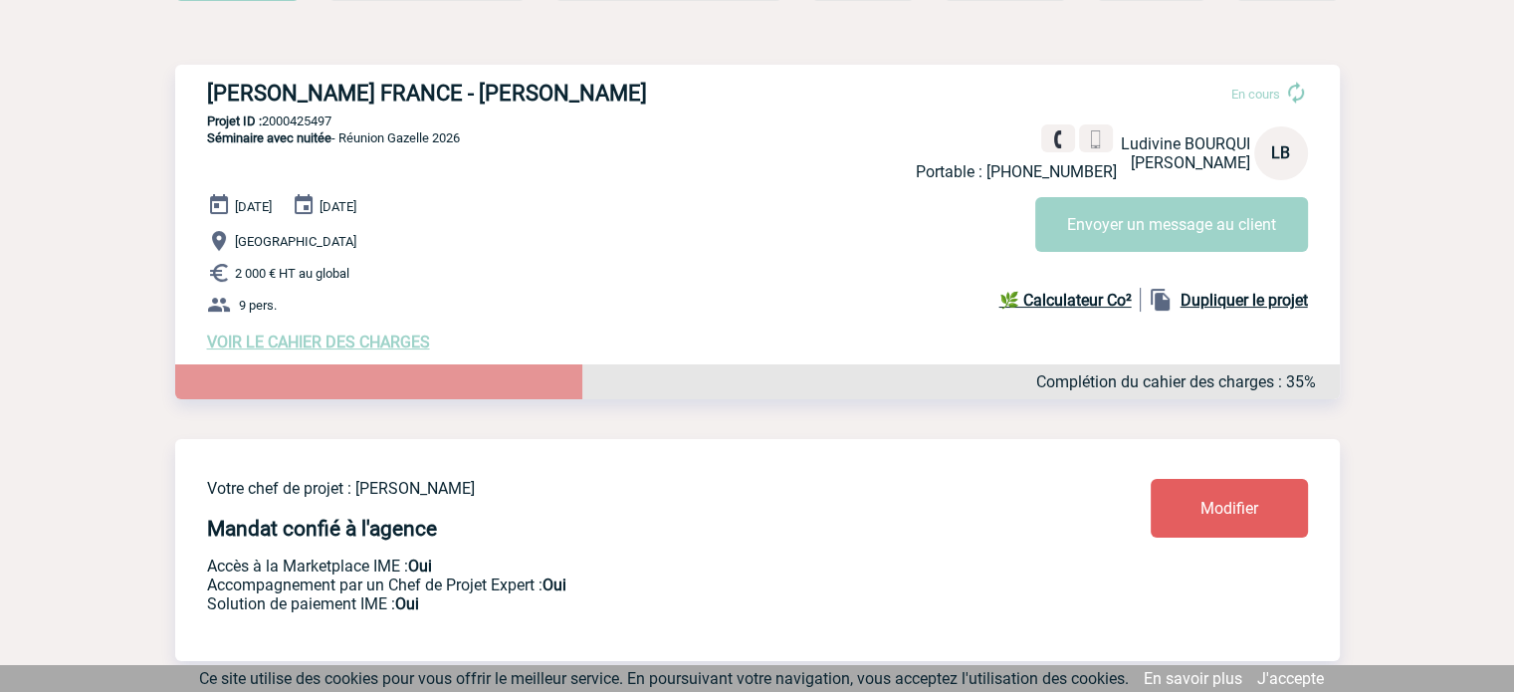
click at [264, 122] on p "Projet ID : 2000425497" at bounding box center [757, 120] width 1164 height 15
copy p "2000425497"
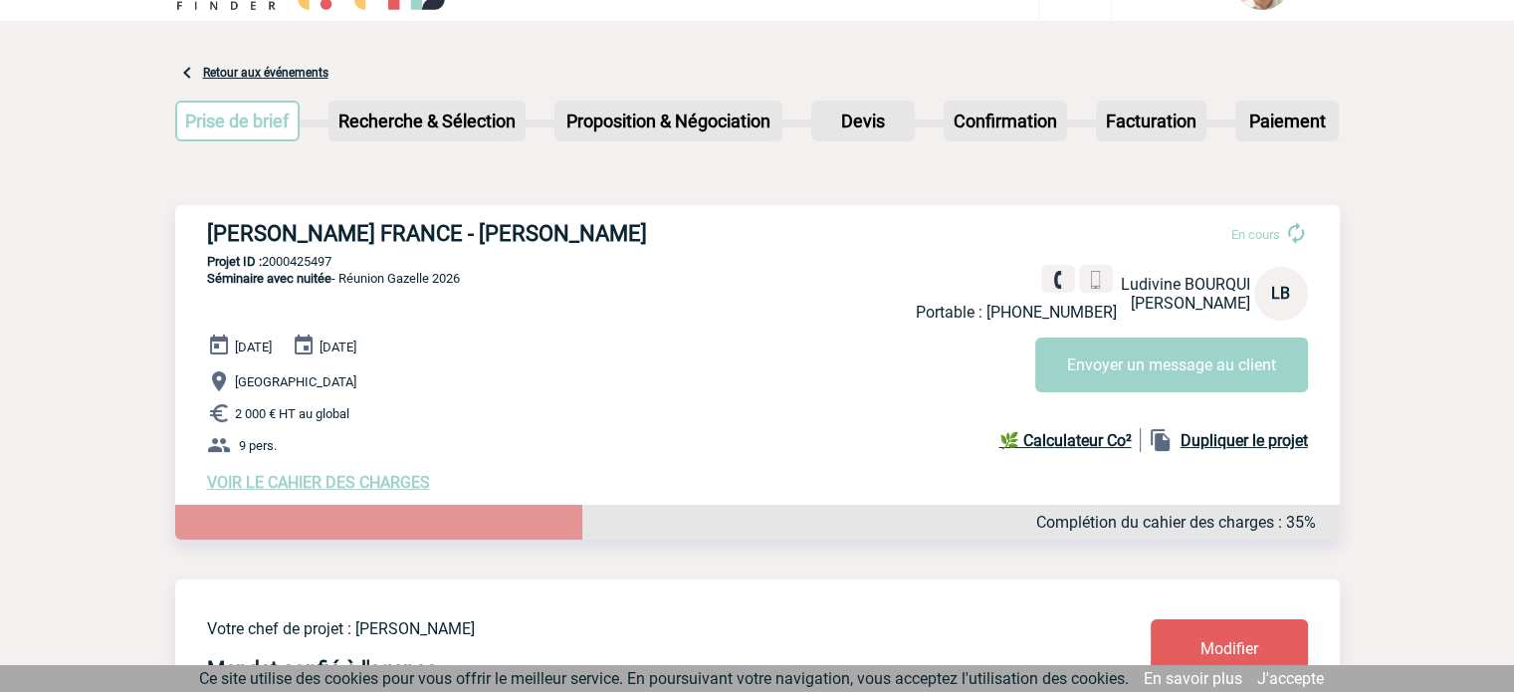
scroll to position [0, 0]
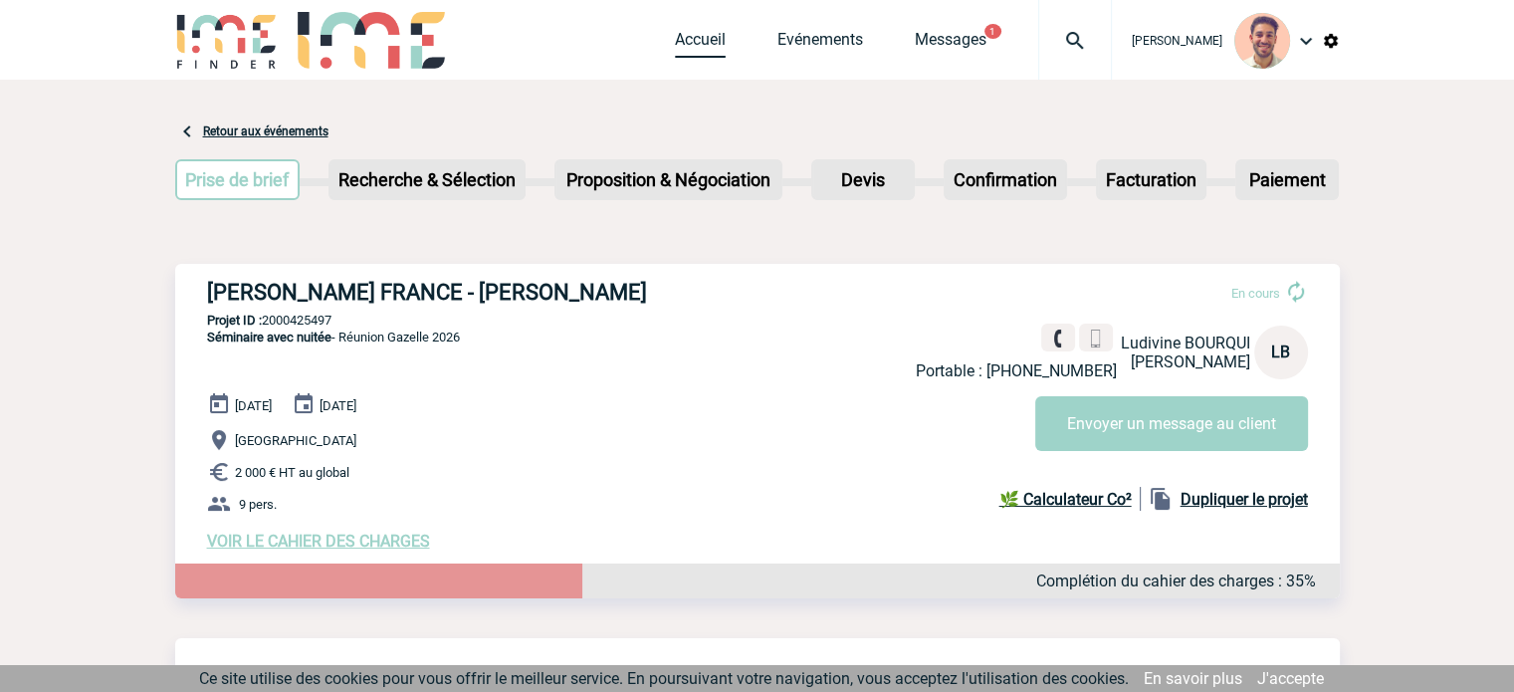
click at [675, 43] on link "Accueil" at bounding box center [700, 44] width 51 height 28
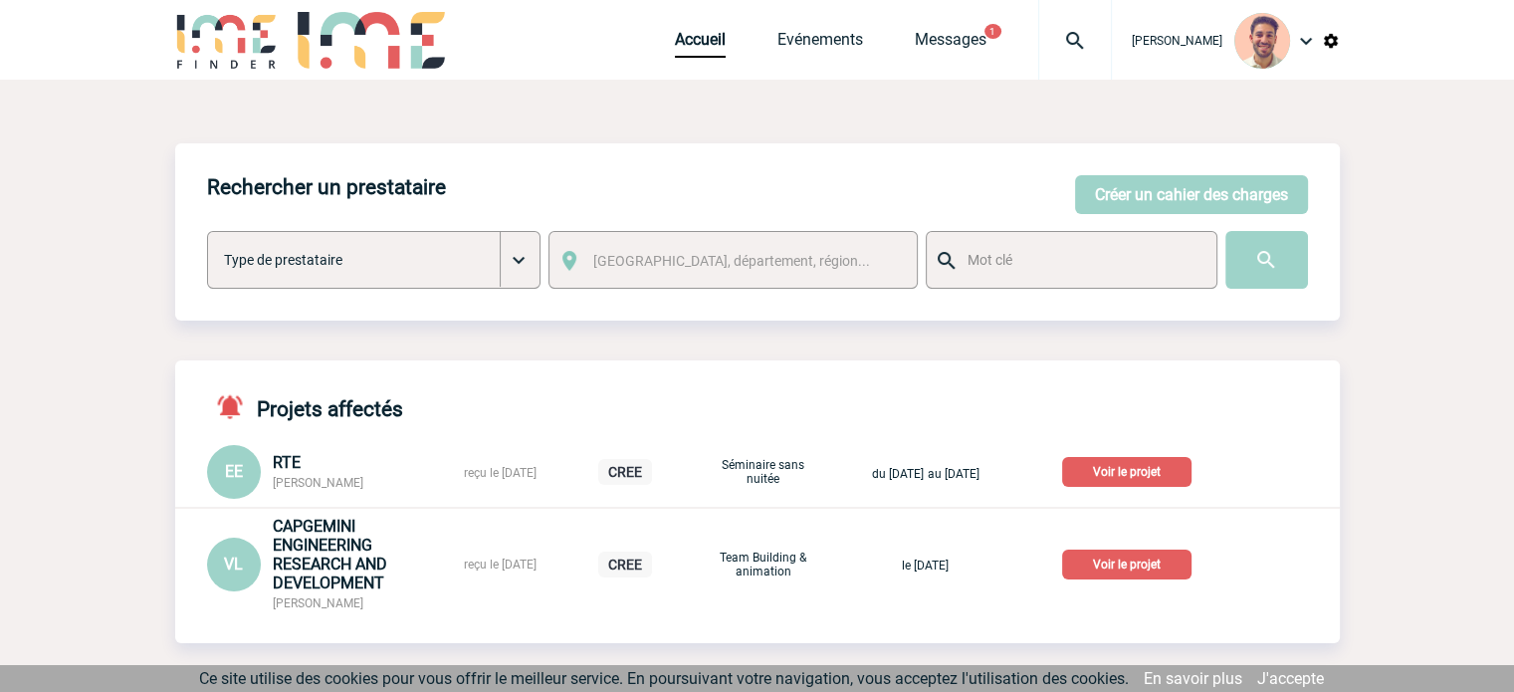
click at [815, 28] on div "Accueil Evénements Messages 1 Projet, client Projet, client" at bounding box center [893, 40] width 437 height 80
click at [815, 34] on link "Evénements" at bounding box center [820, 44] width 86 height 28
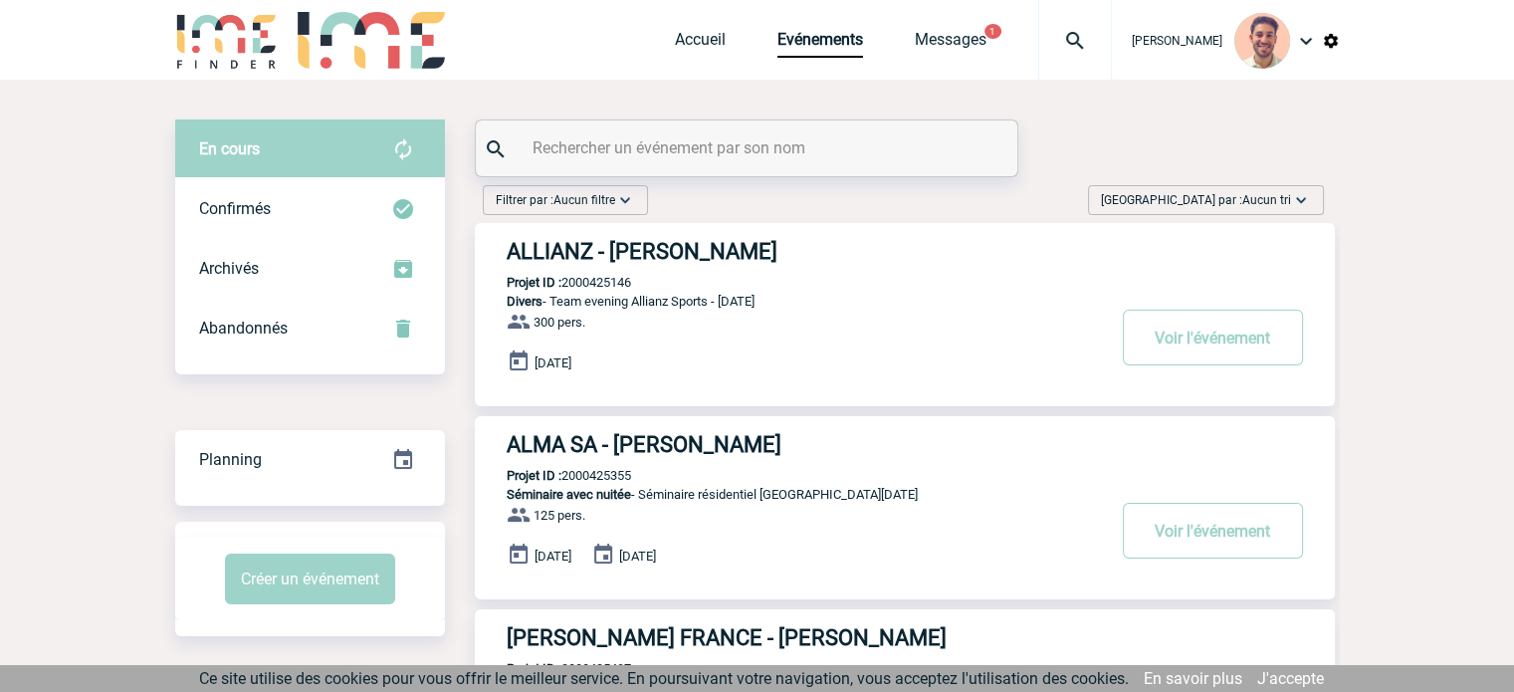
click at [694, 150] on input "text" at bounding box center [748, 147] width 443 height 29
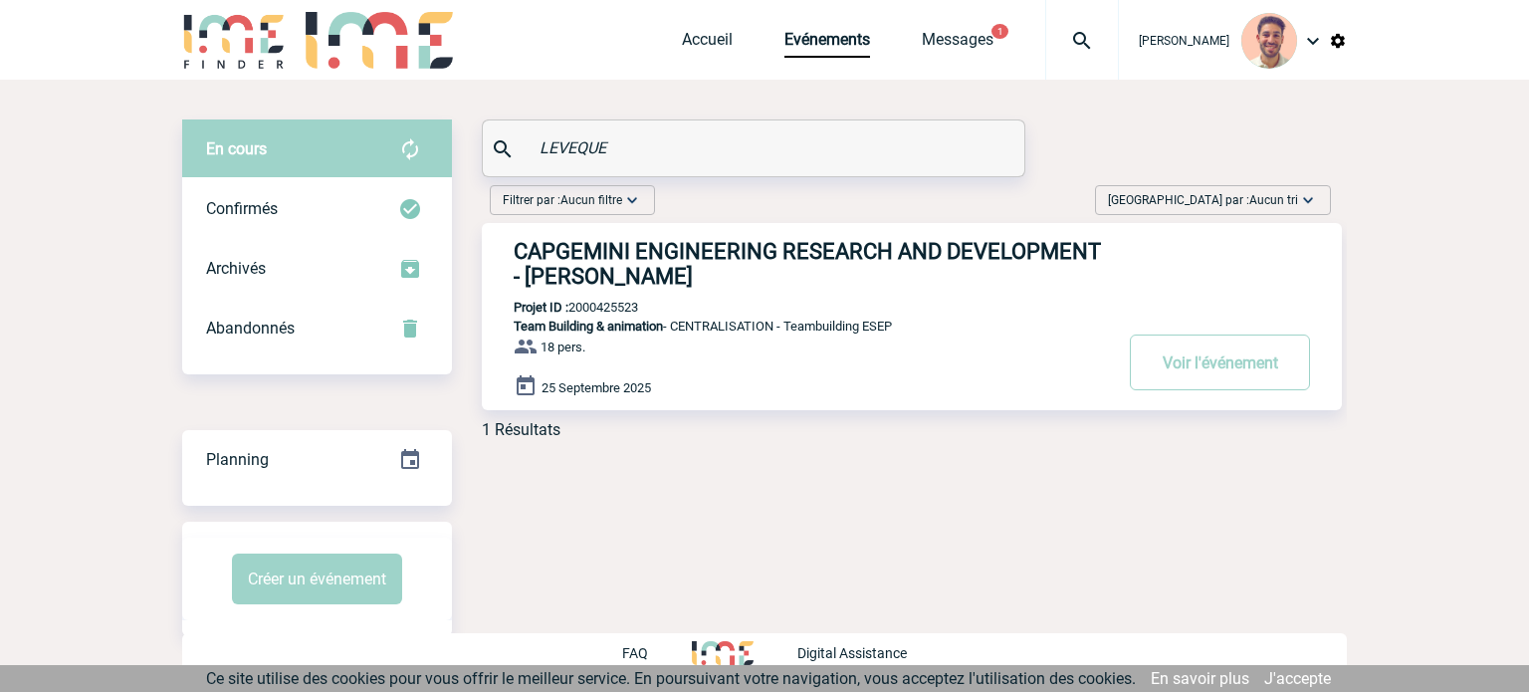
type input "LEVEQUE"
click at [813, 74] on div "Accueil Evénements Messages 1 Projet, client Projet, client" at bounding box center [900, 40] width 437 height 80
drag, startPoint x: 726, startPoint y: 144, endPoint x: 303, endPoint y: 168, distance: 423.7
click at [301, 169] on div "En cours En cours Confirmés Archivés Abandonnés En cours Confirmés Archivés Aba…" at bounding box center [764, 286] width 1164 height 335
paste input "2000425497"
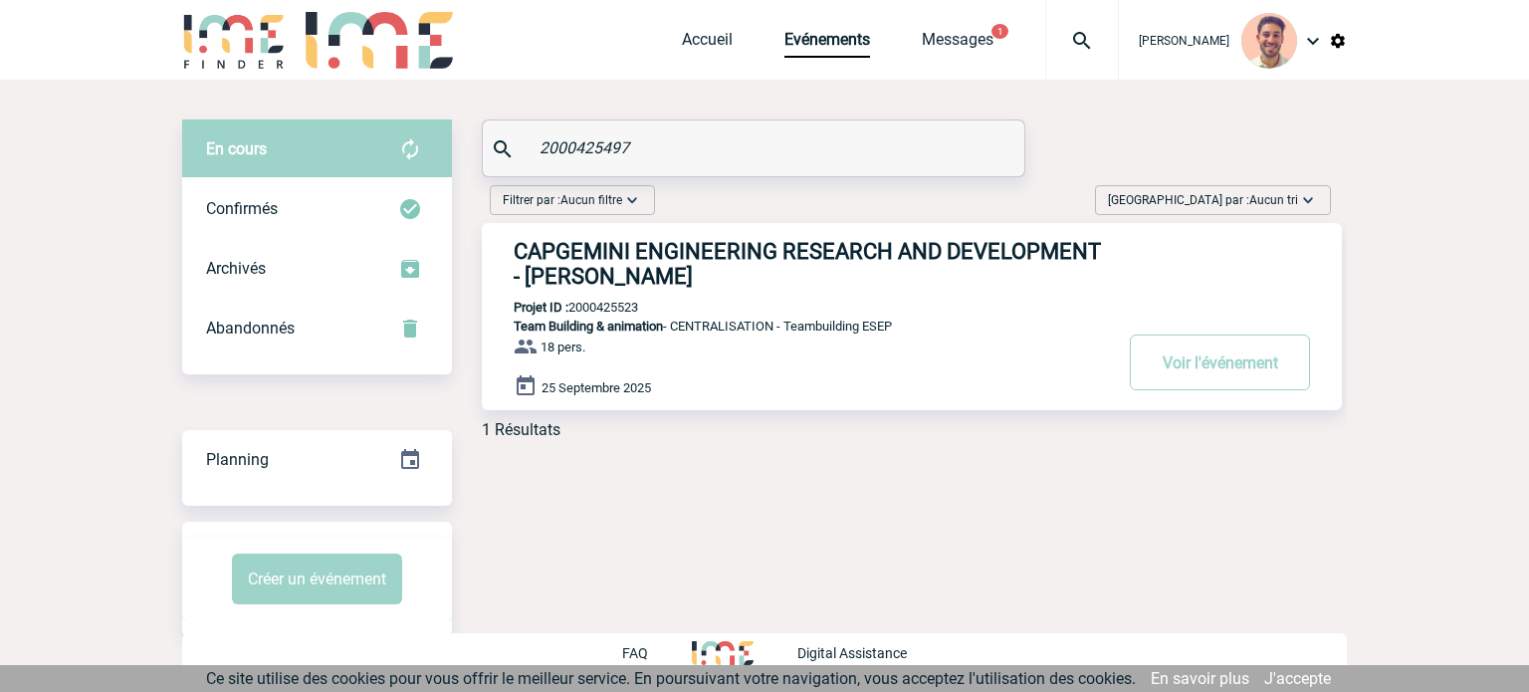
type input "2000425497"
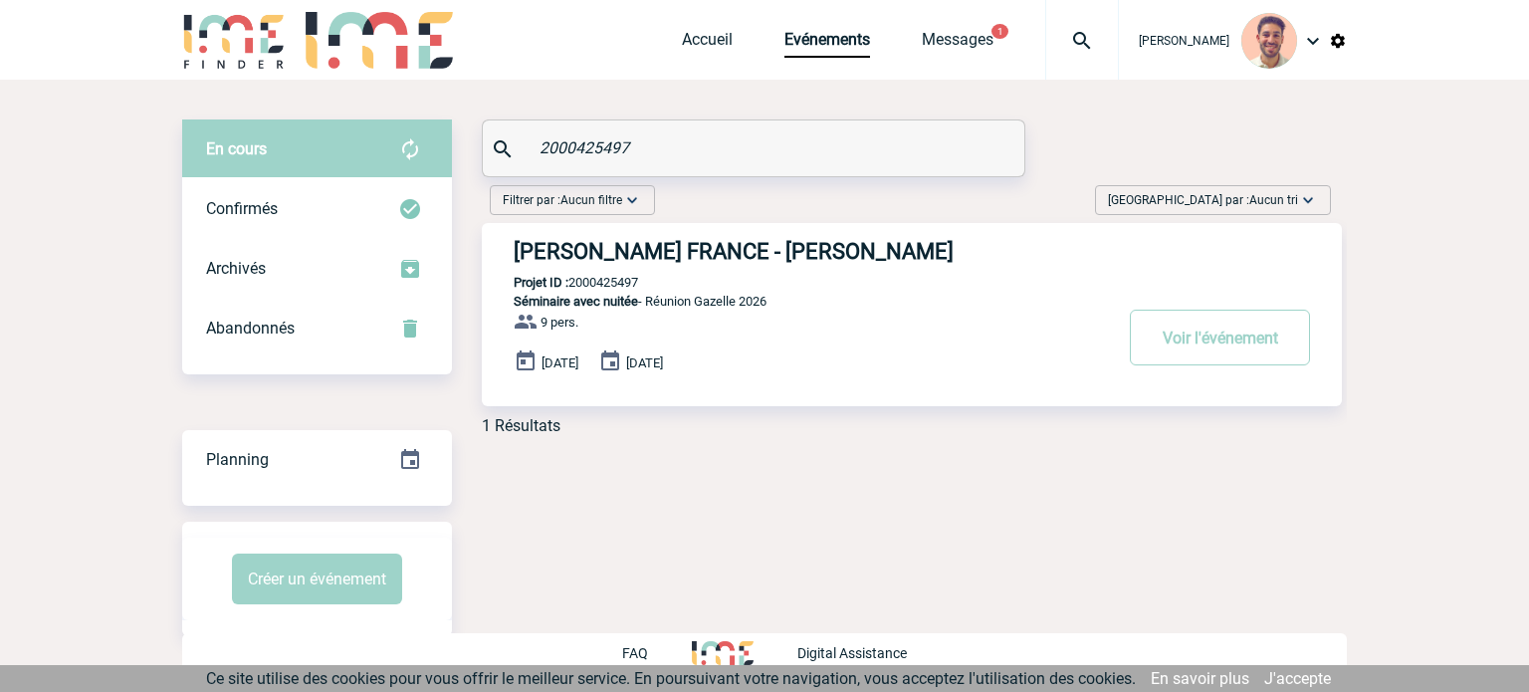
click at [758, 259] on h3 "[PERSON_NAME] FRANCE - [PERSON_NAME]" at bounding box center [812, 251] width 597 height 25
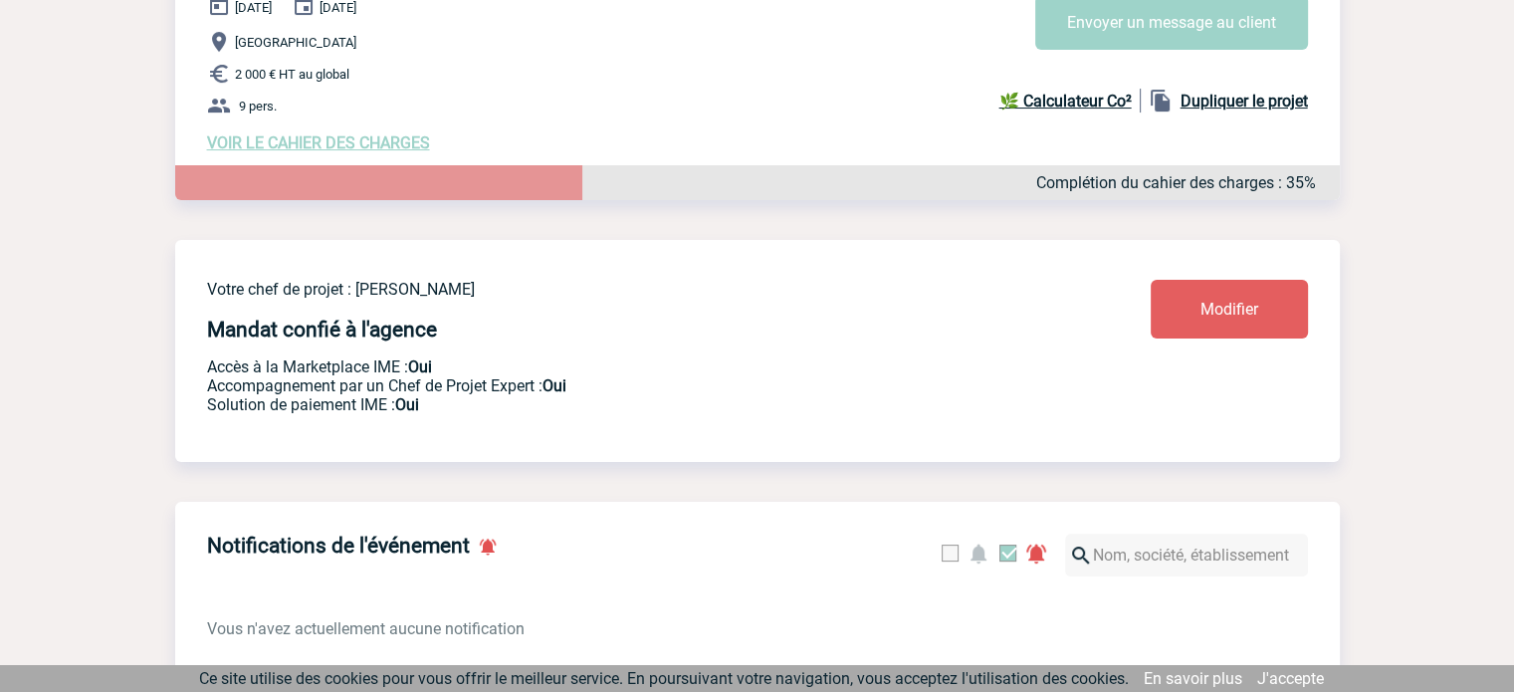
scroll to position [1194, 0]
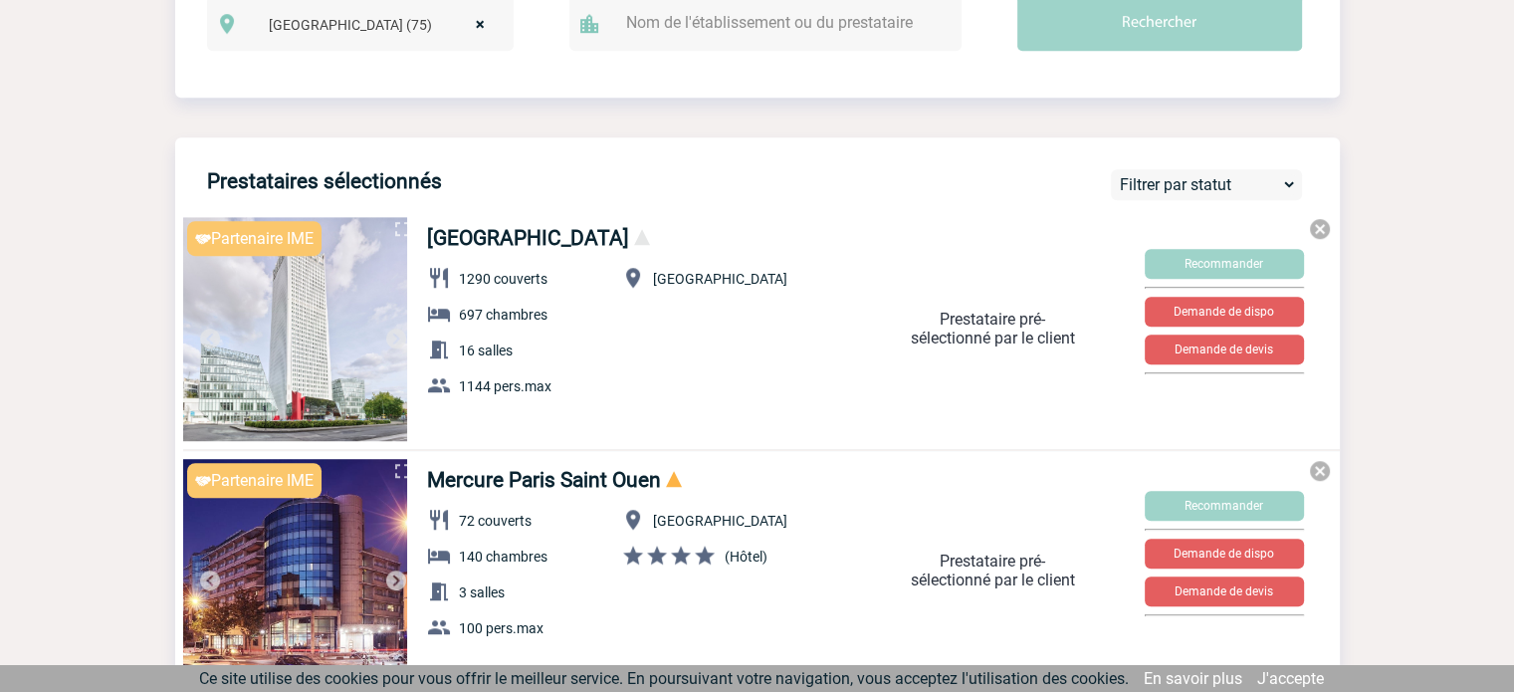
drag, startPoint x: 422, startPoint y: 238, endPoint x: 782, endPoint y: 255, distance: 360.7
click at [782, 255] on div "[GEOGRAPHIC_DATA] 1290 couverts 697 chambres 16 salles 1144 pers.max [GEOGRAPHI…" at bounding box center [626, 325] width 430 height 214
copy link "[GEOGRAPHIC_DATA]"
drag, startPoint x: 434, startPoint y: 500, endPoint x: 677, endPoint y: 490, distance: 243.1
click at [677, 490] on div "Mercure Paris Saint Ouen 72 couverts 140 chambres 3 salles 100 pers.max [GEOGRA…" at bounding box center [626, 567] width 430 height 214
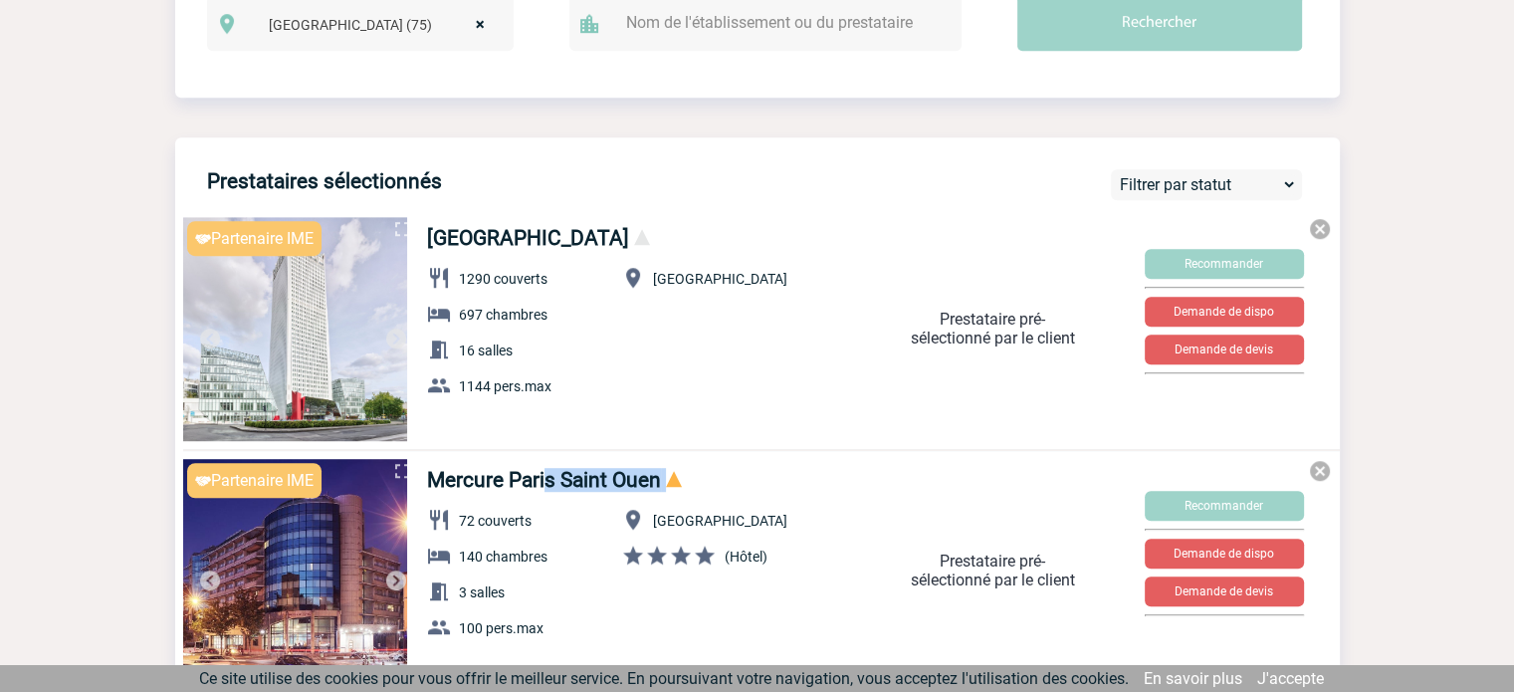
copy h4 "Mercure Paris Saint Ouen"
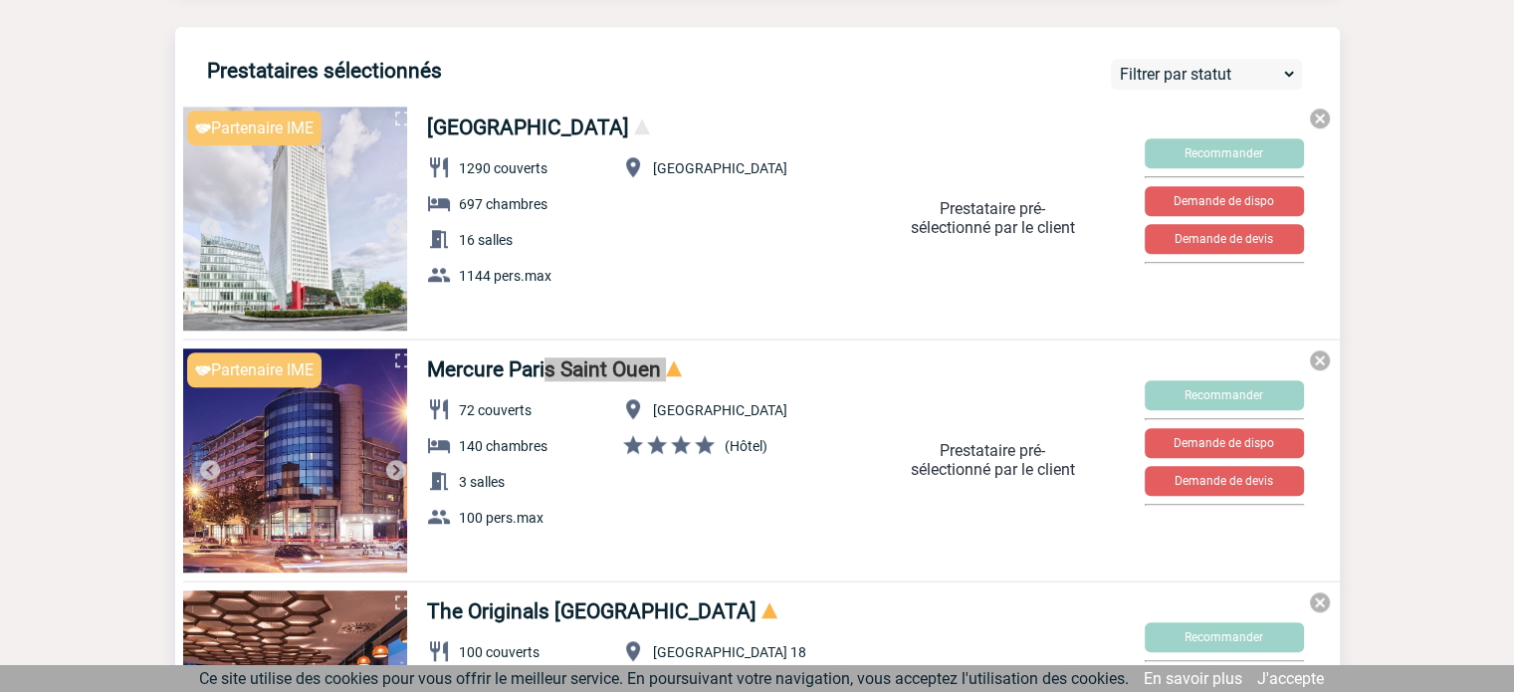
scroll to position [1592, 0]
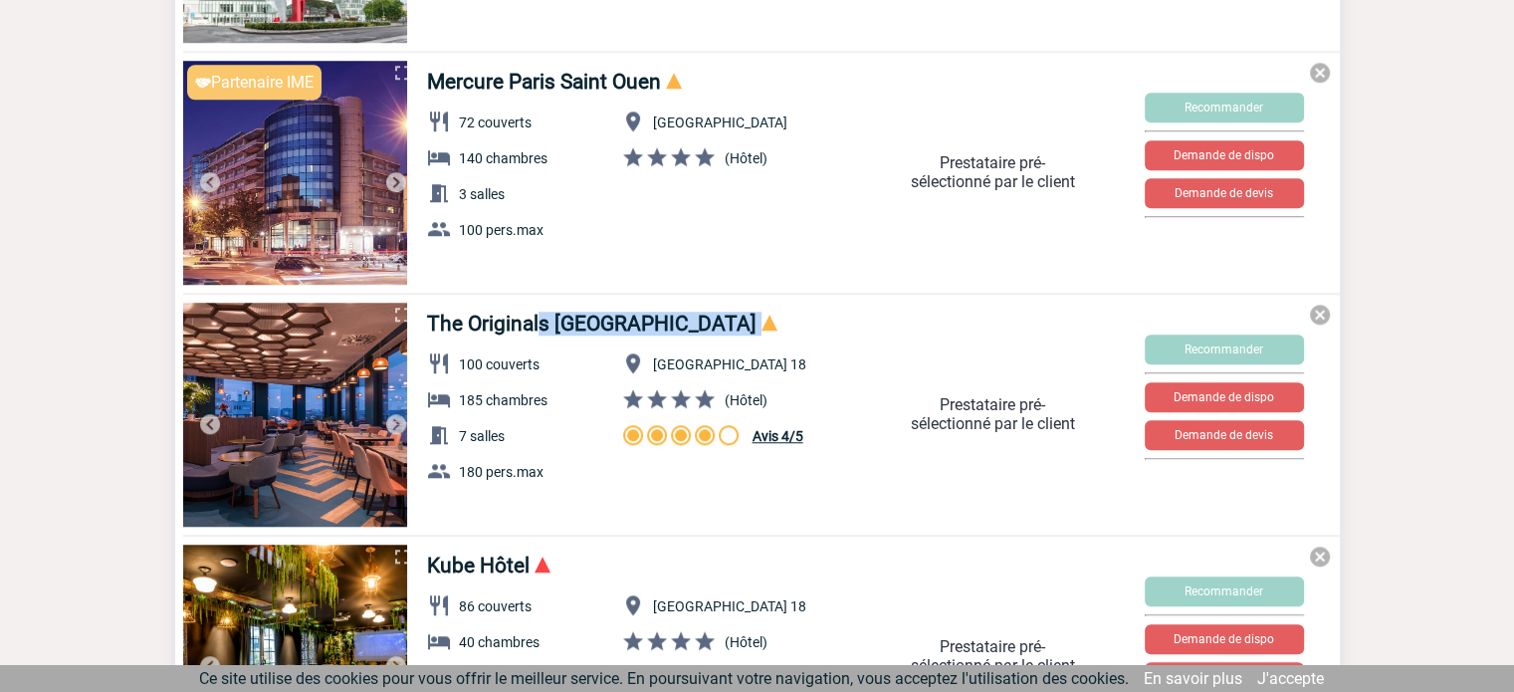
drag, startPoint x: 423, startPoint y: 334, endPoint x: 784, endPoint y: 351, distance: 361.7
click at [784, 352] on div "The Originals [GEOGRAPHIC_DATA] 100 couverts 185 chambres 7 salles 180 pers.max…" at bounding box center [626, 411] width 430 height 214
copy h4 "The Originals Paris Maison Montmartre"
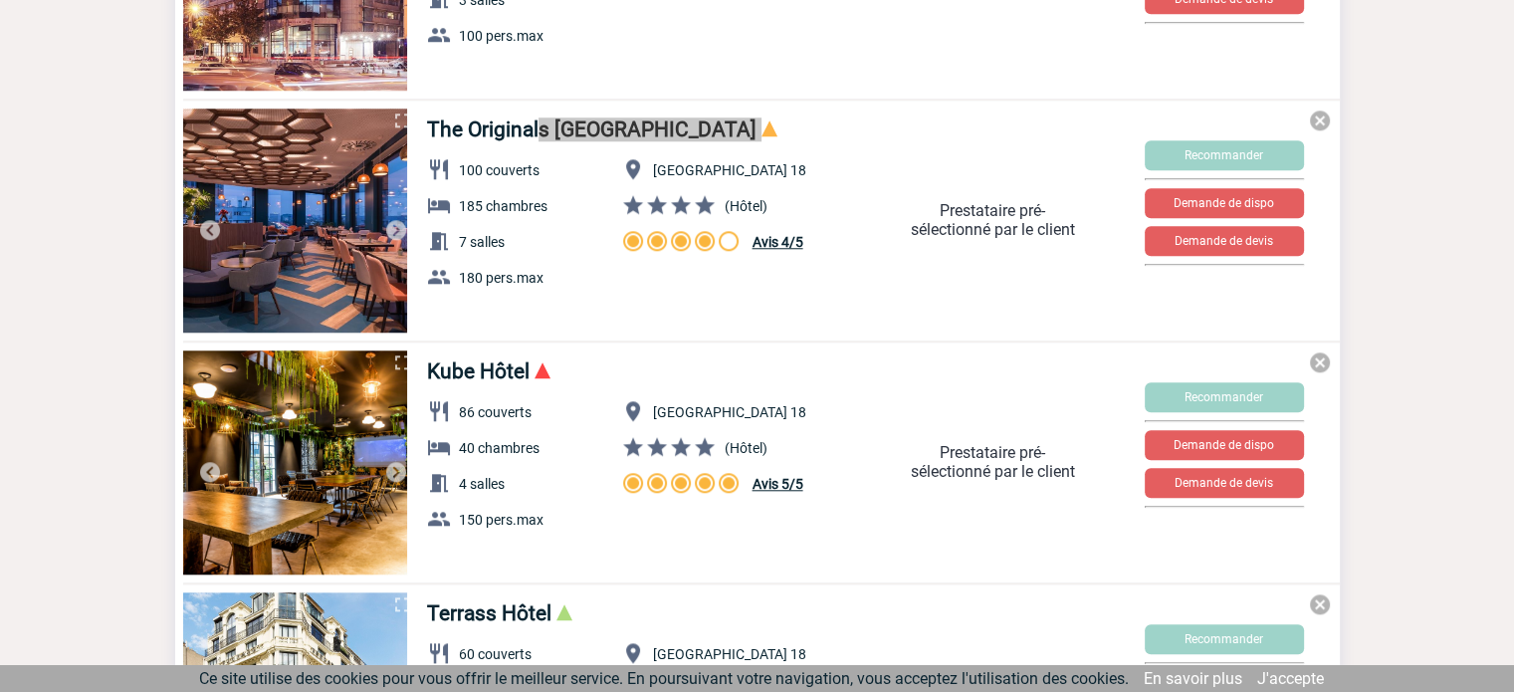
scroll to position [1791, 0]
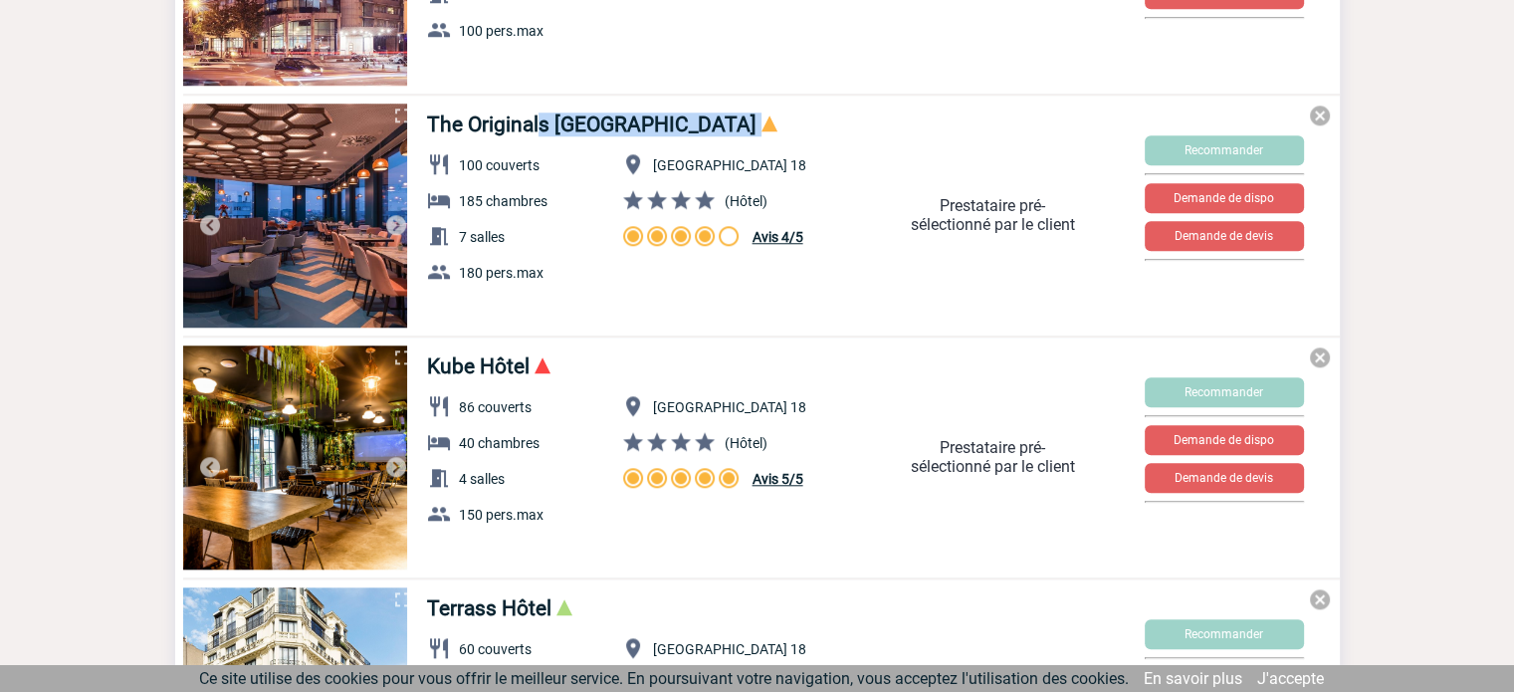
drag, startPoint x: 422, startPoint y: 385, endPoint x: 501, endPoint y: 389, distance: 78.7
click at [502, 390] on div "Kube Hôtel 86 couverts 40 chambres 4 salles 150 pers.max Paris 18 (Hôtel) Avis …" at bounding box center [626, 453] width 430 height 214
copy h4 "Kube Hôtel"
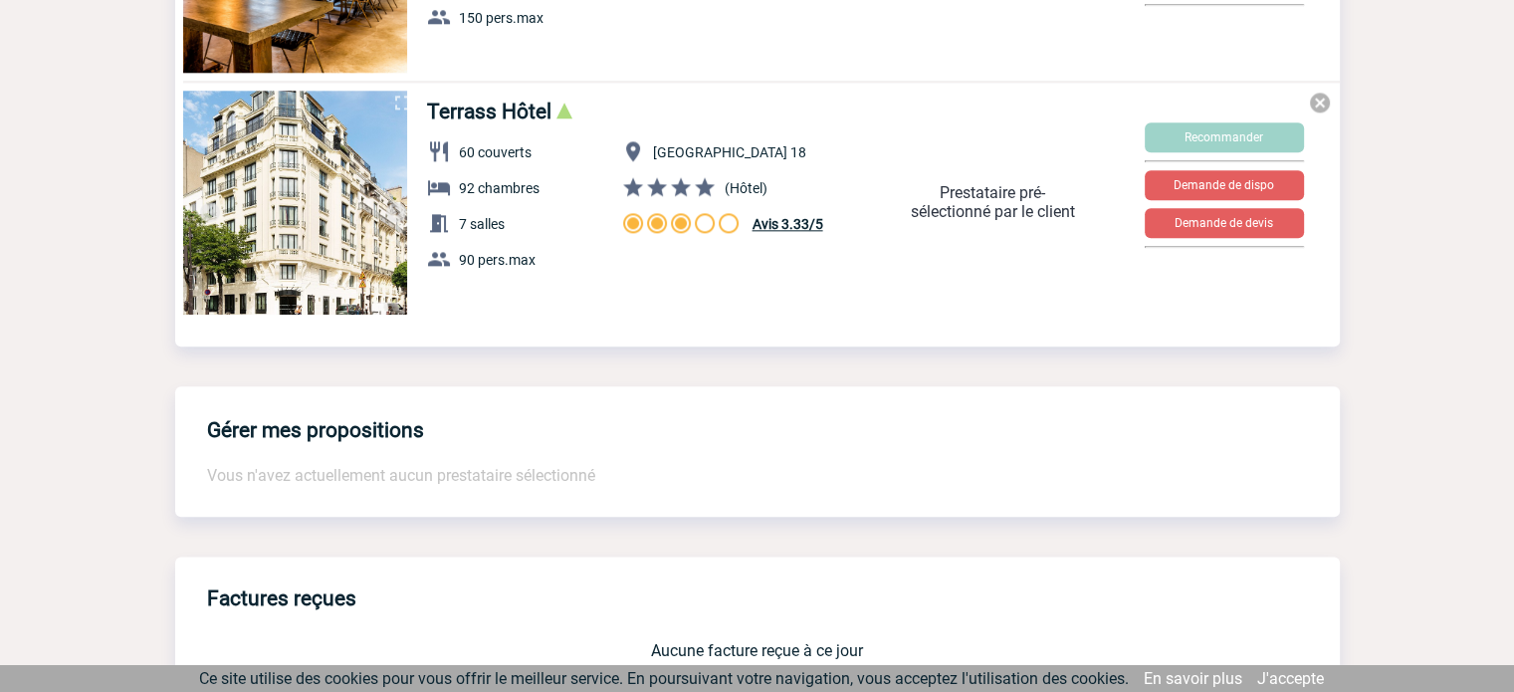
scroll to position [2289, 0]
drag, startPoint x: 417, startPoint y: 113, endPoint x: 550, endPoint y: 124, distance: 133.8
click at [550, 124] on div "Terrass Hôtel 60 couverts 92 chambres 7 salles 90 pers.max Paris 18 (Hôtel) Avi…" at bounding box center [626, 198] width 430 height 214
copy link "Terrass Hôtel"
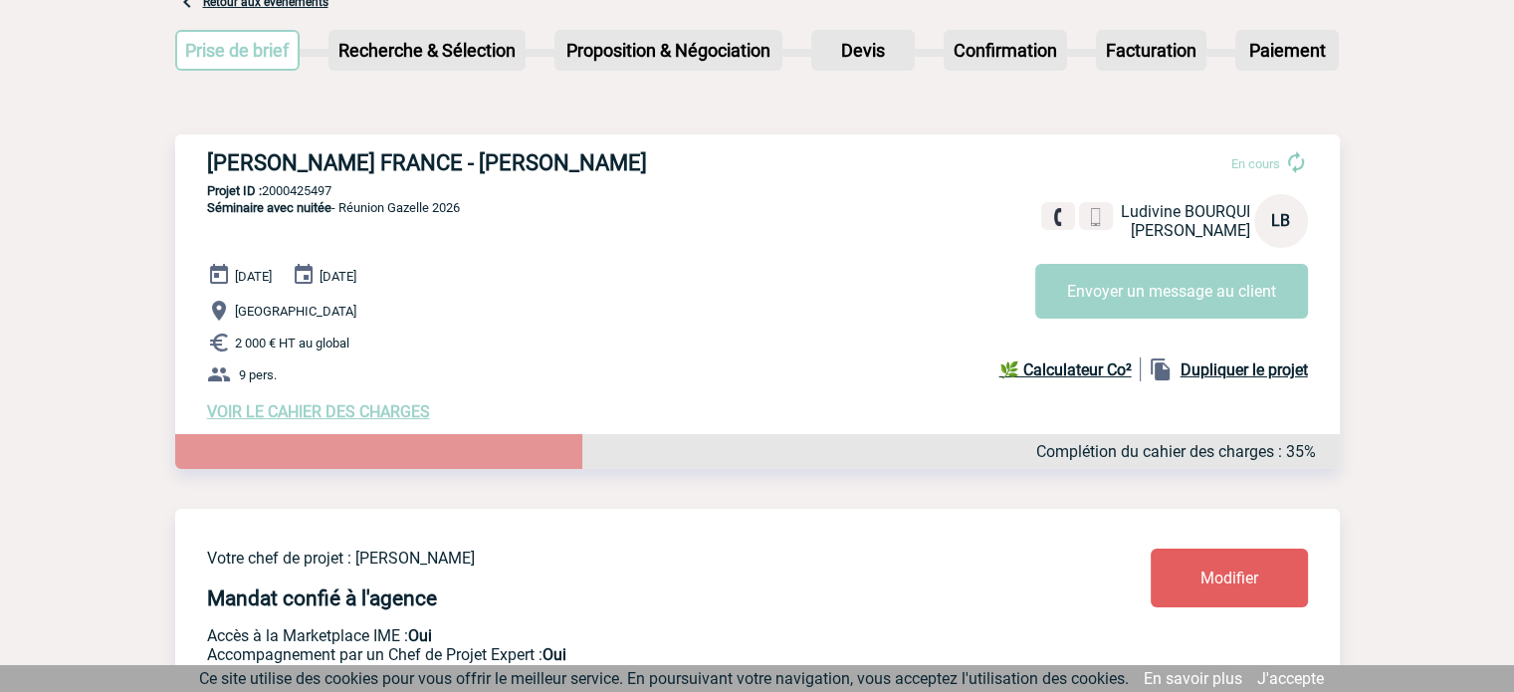
scroll to position [0, 0]
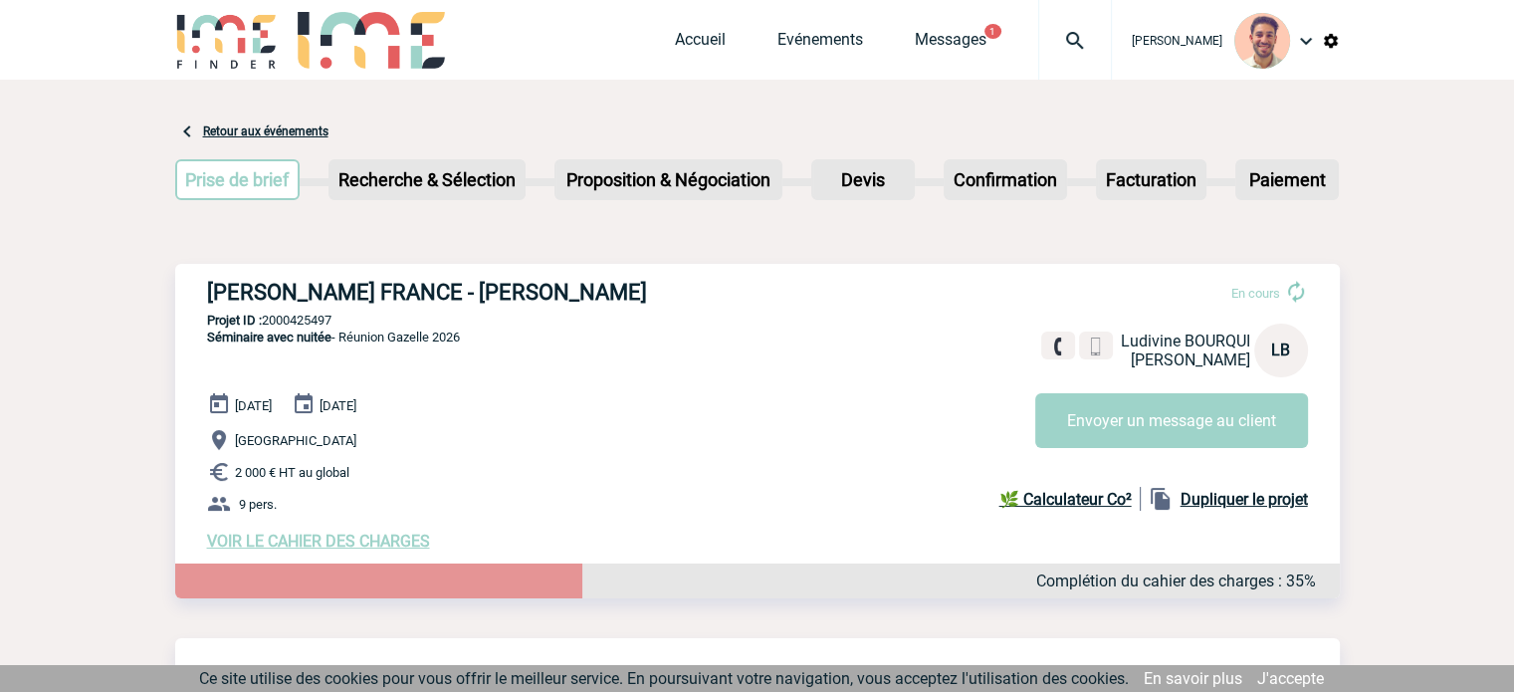
click at [831, 27] on div "Accueil Evénements Messages 1 Projet, client Projet, client" at bounding box center [893, 40] width 437 height 80
click at [852, 35] on link "Evénements" at bounding box center [820, 44] width 86 height 28
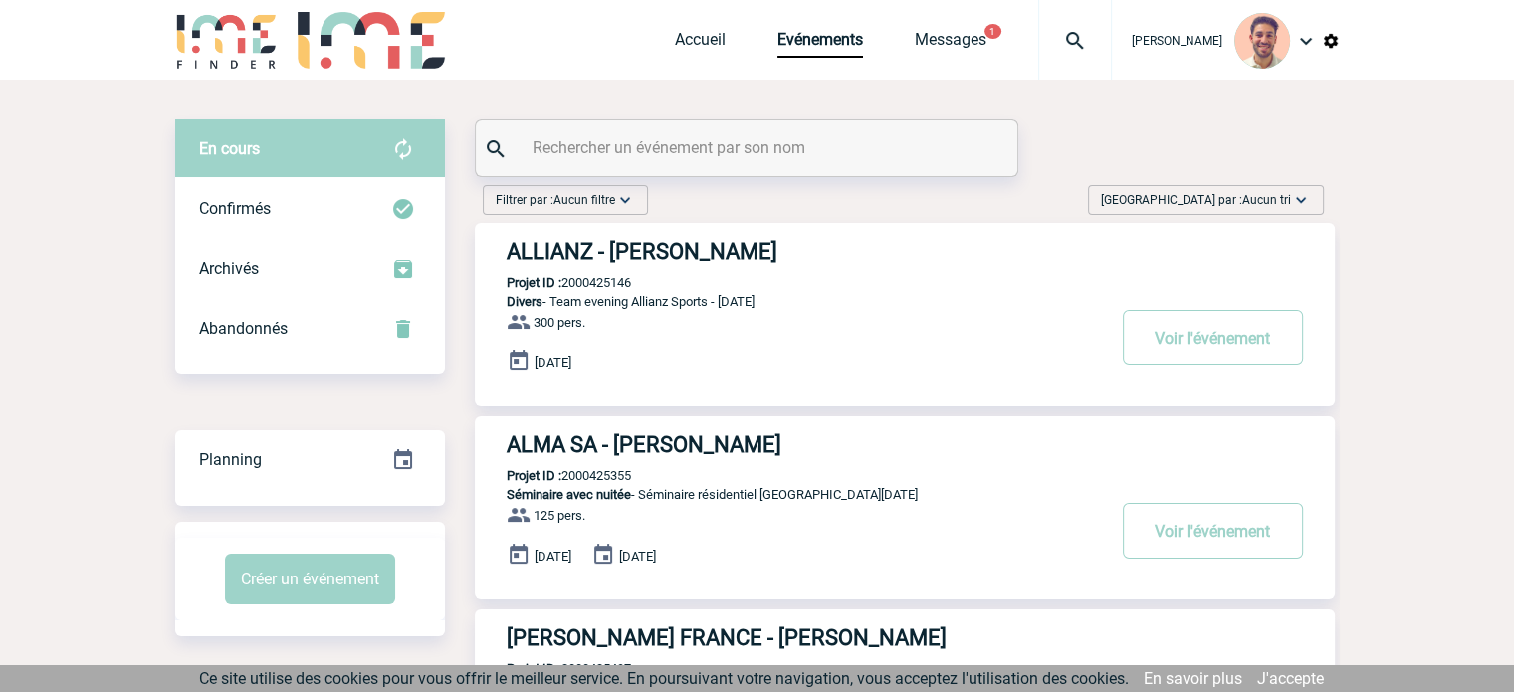
click at [737, 149] on input "text" at bounding box center [748, 147] width 443 height 29
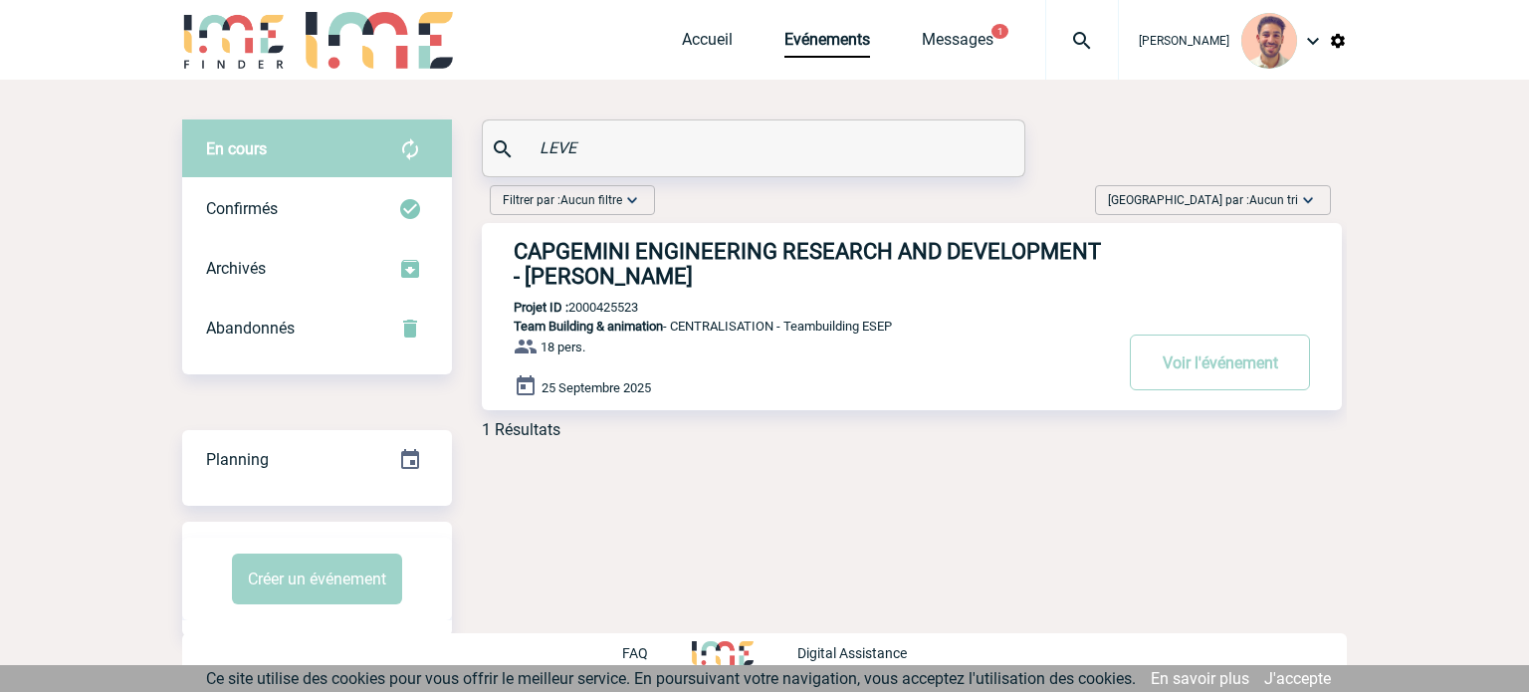
type input "LEVE"
drag, startPoint x: 569, startPoint y: 304, endPoint x: 600, endPoint y: 316, distance: 33.1
click at [1420, 359] on body "[PERSON_NAME] Accueil Evénements 1 1" at bounding box center [764, 346] width 1529 height 692
drag, startPoint x: 1457, startPoint y: 501, endPoint x: 1433, endPoint y: 480, distance: 31.7
click at [1458, 500] on body "[PERSON_NAME] Accueil Evénements 1 1" at bounding box center [764, 346] width 1529 height 692
